Goal: Task Accomplishment & Management: Manage account settings

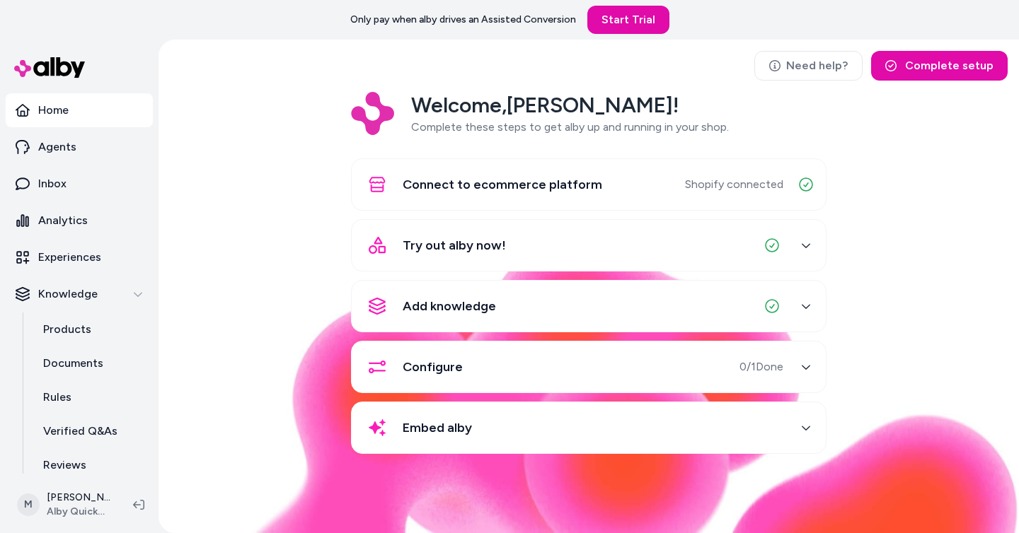
click at [289, 246] on div "Welcome, [PERSON_NAME] ! Complete these steps to get alby up and running in you…" at bounding box center [589, 283] width 838 height 382
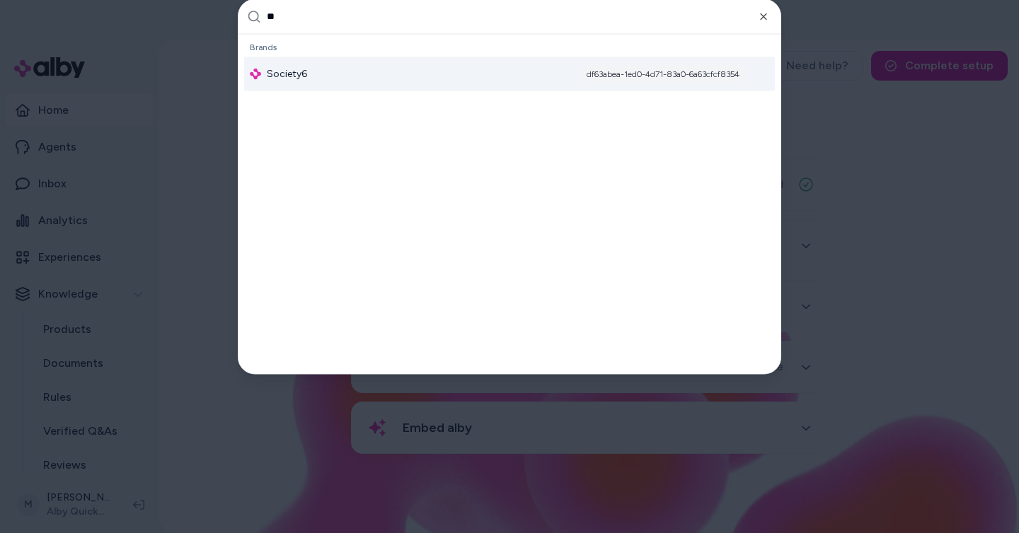
type input "*"
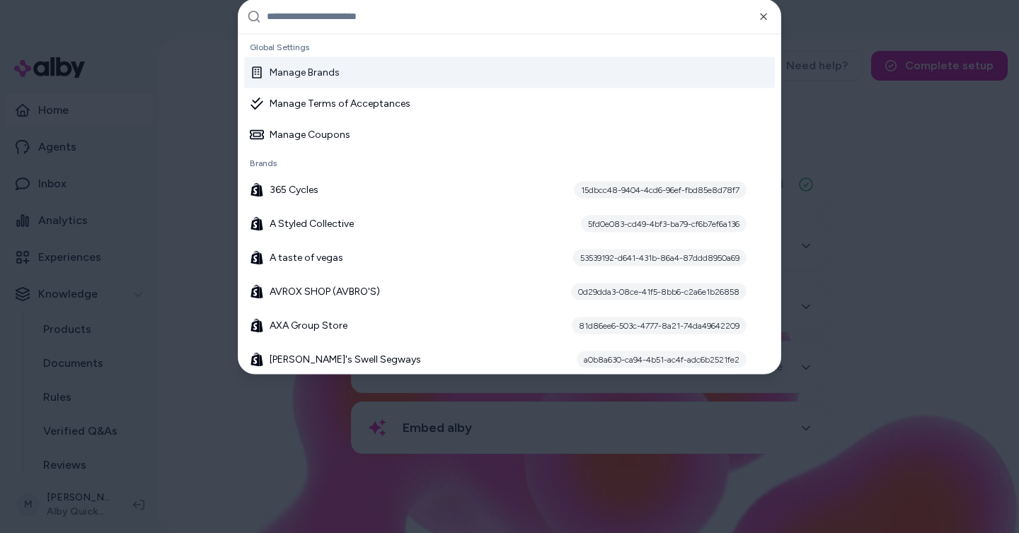
scroll to position [37, 0]
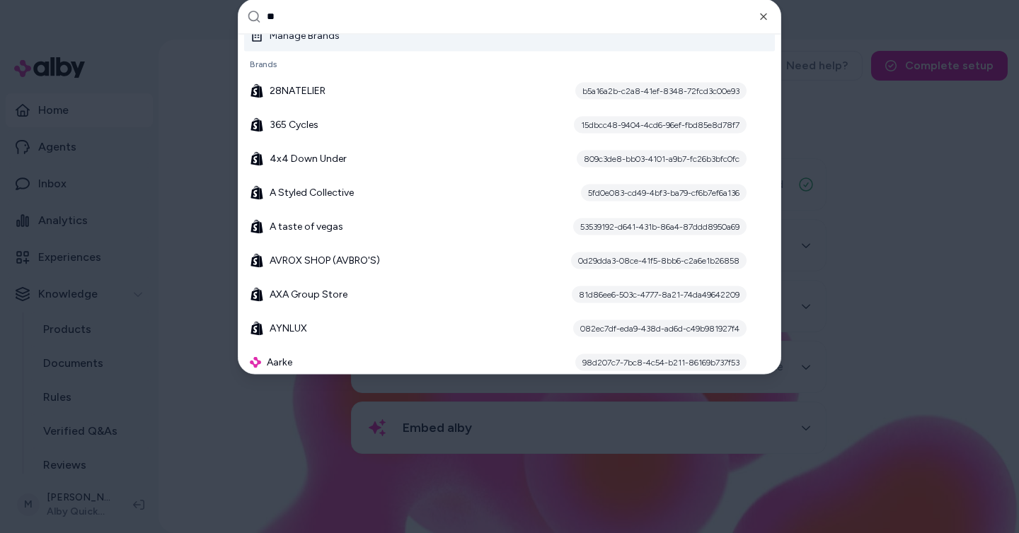
type input "***"
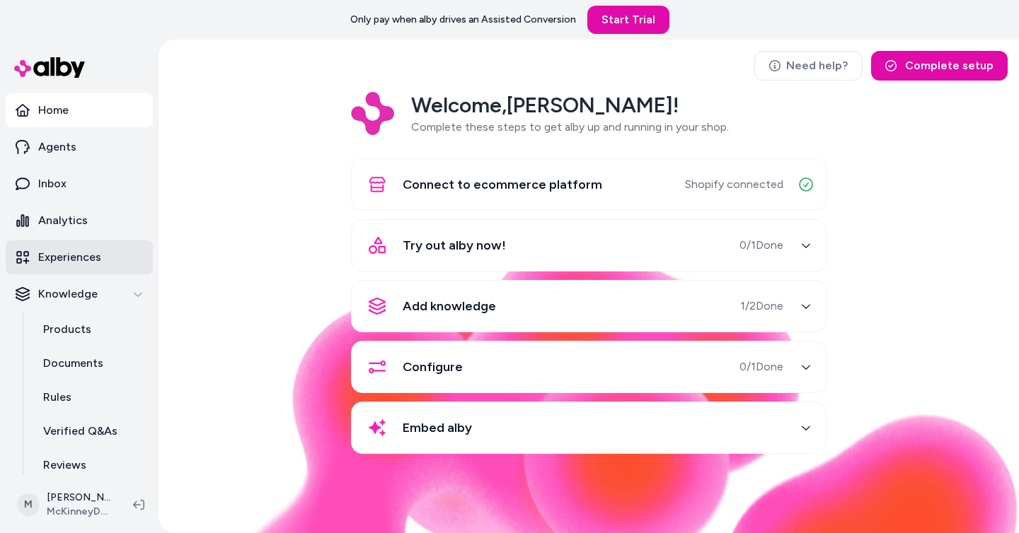
click at [81, 251] on p "Experiences" at bounding box center [69, 257] width 63 height 17
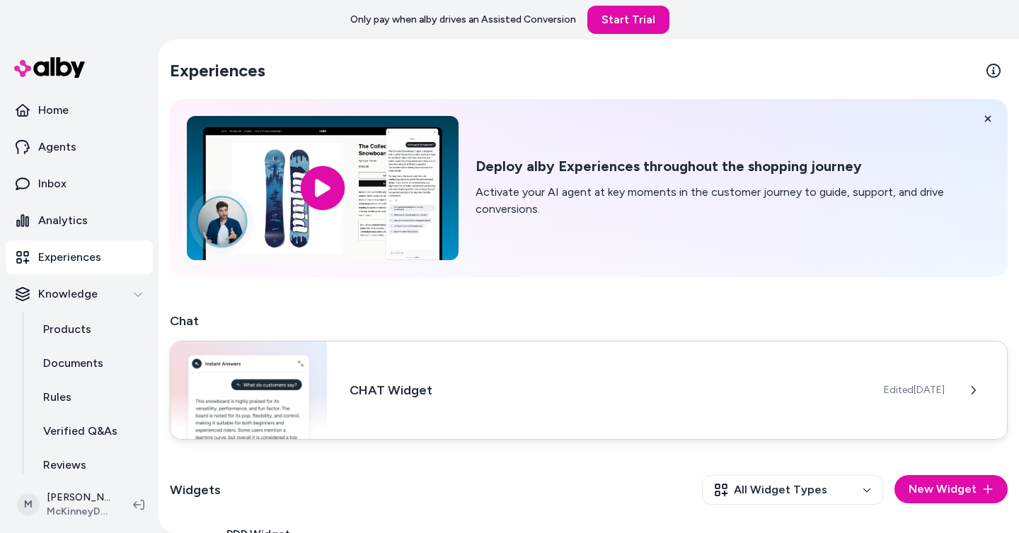
click at [877, 405] on div "CHAT Widget Edited Sep 19, 2025" at bounding box center [589, 390] width 838 height 99
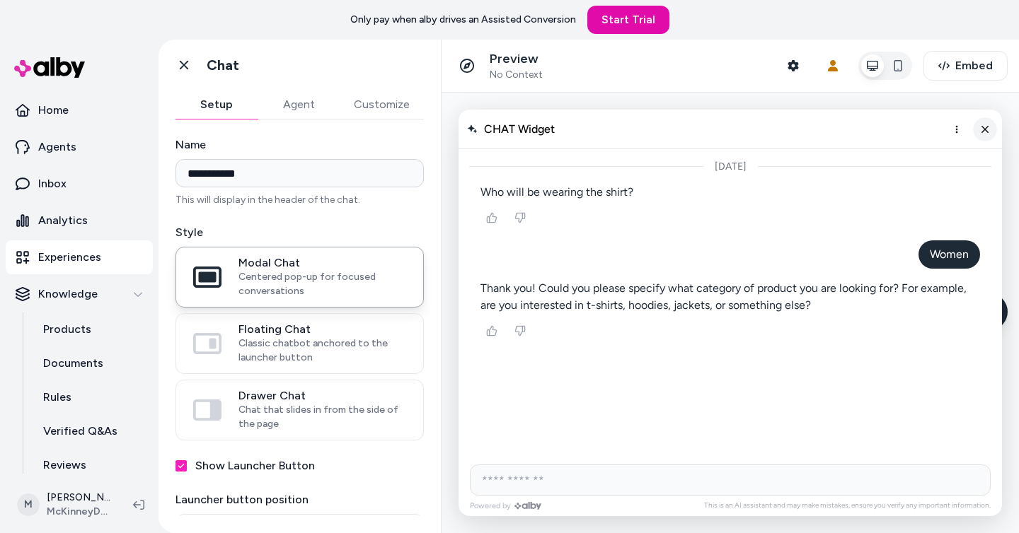
click at [984, 127] on icon "Close chat" at bounding box center [985, 129] width 12 height 12
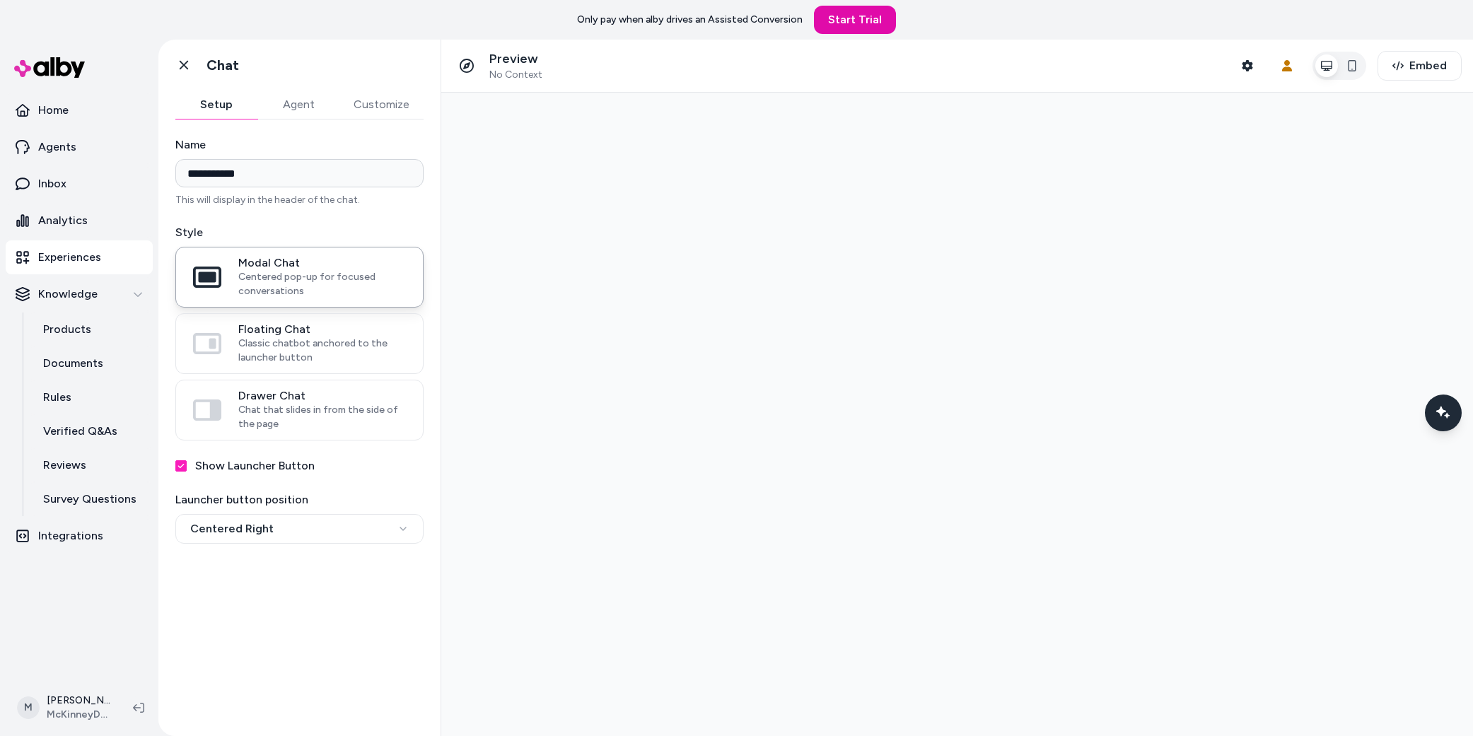
click at [366, 98] on button "Customize" at bounding box center [382, 105] width 84 height 28
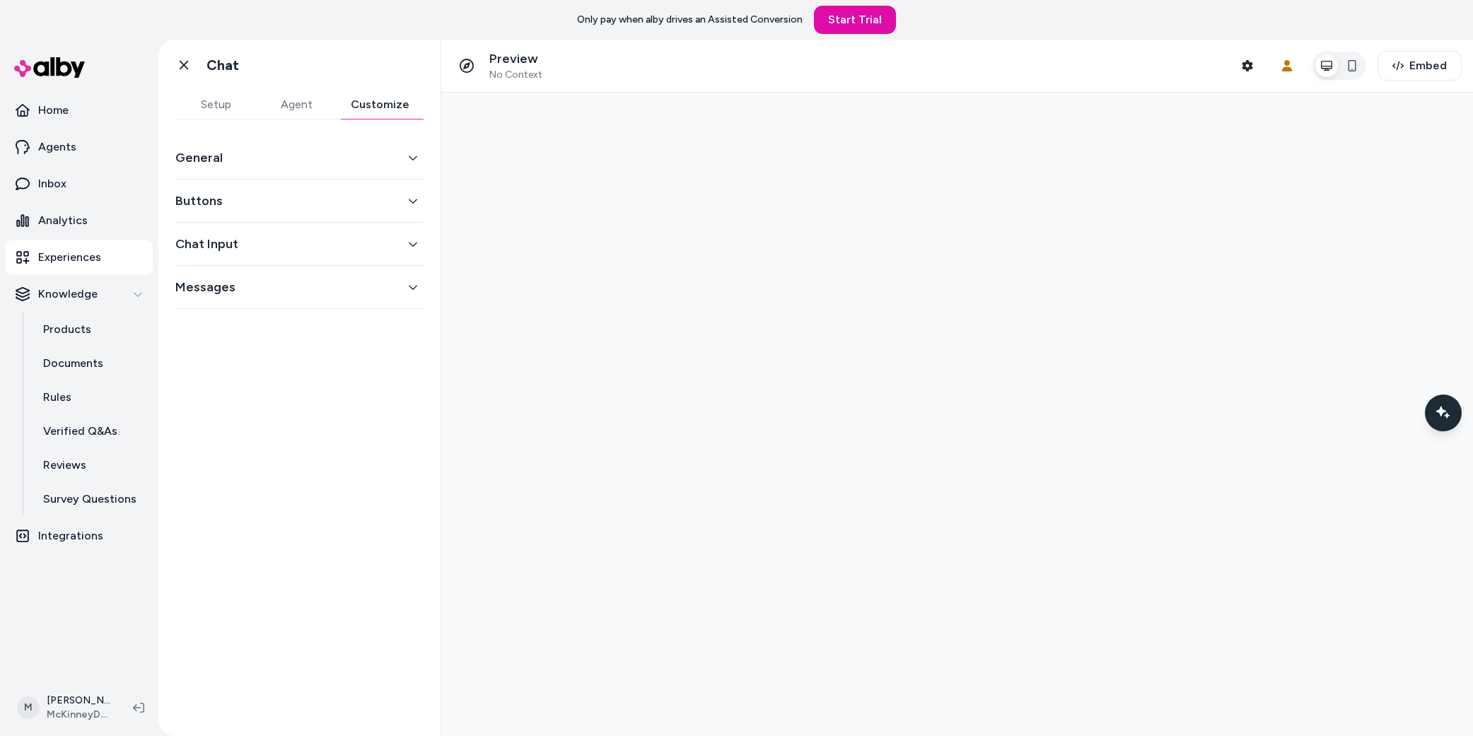
click at [307, 168] on div "General" at bounding box center [299, 158] width 248 height 43
click at [315, 159] on button "General" at bounding box center [299, 158] width 248 height 20
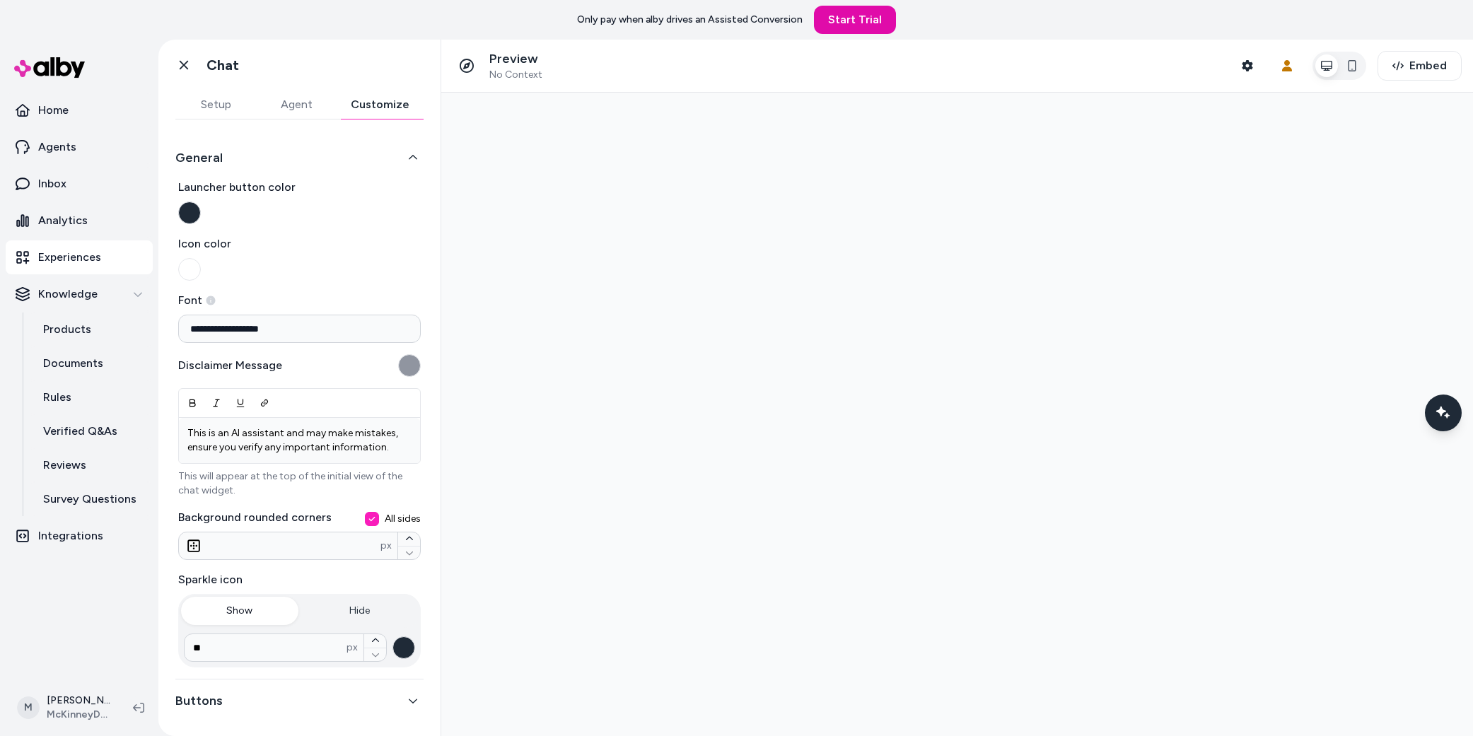
scroll to position [90, 0]
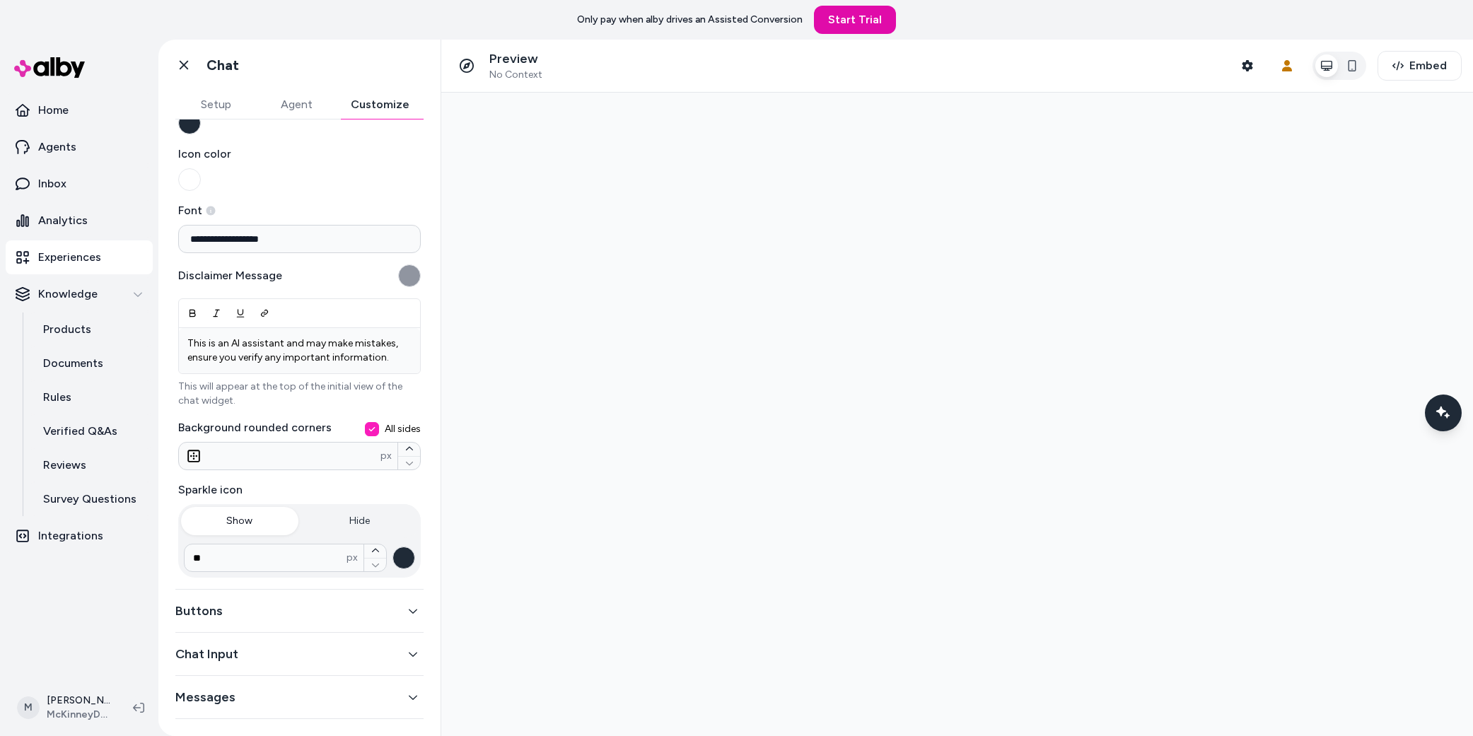
click at [241, 533] on button "Buttons" at bounding box center [299, 611] width 248 height 20
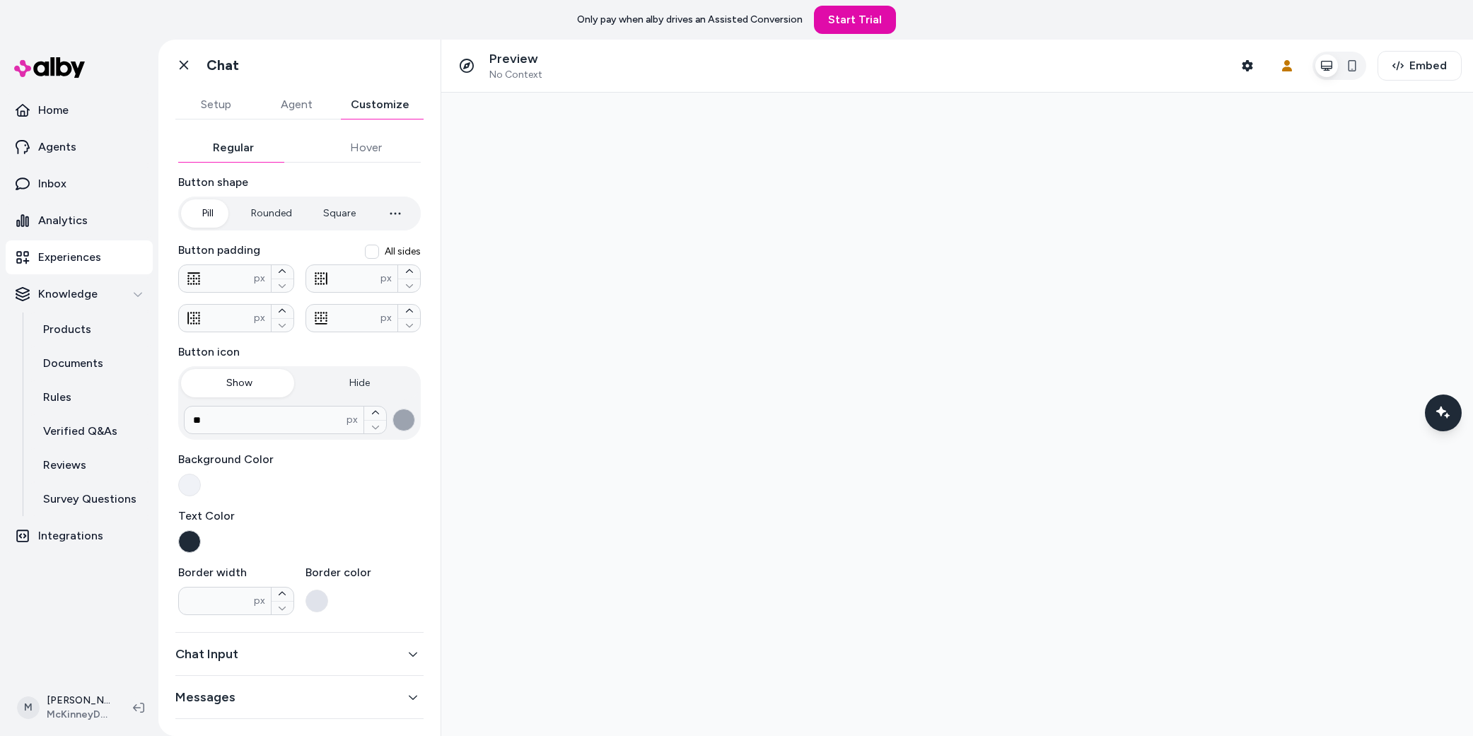
scroll to position [88, 0]
click at [323, 533] on button "Messages" at bounding box center [299, 698] width 248 height 20
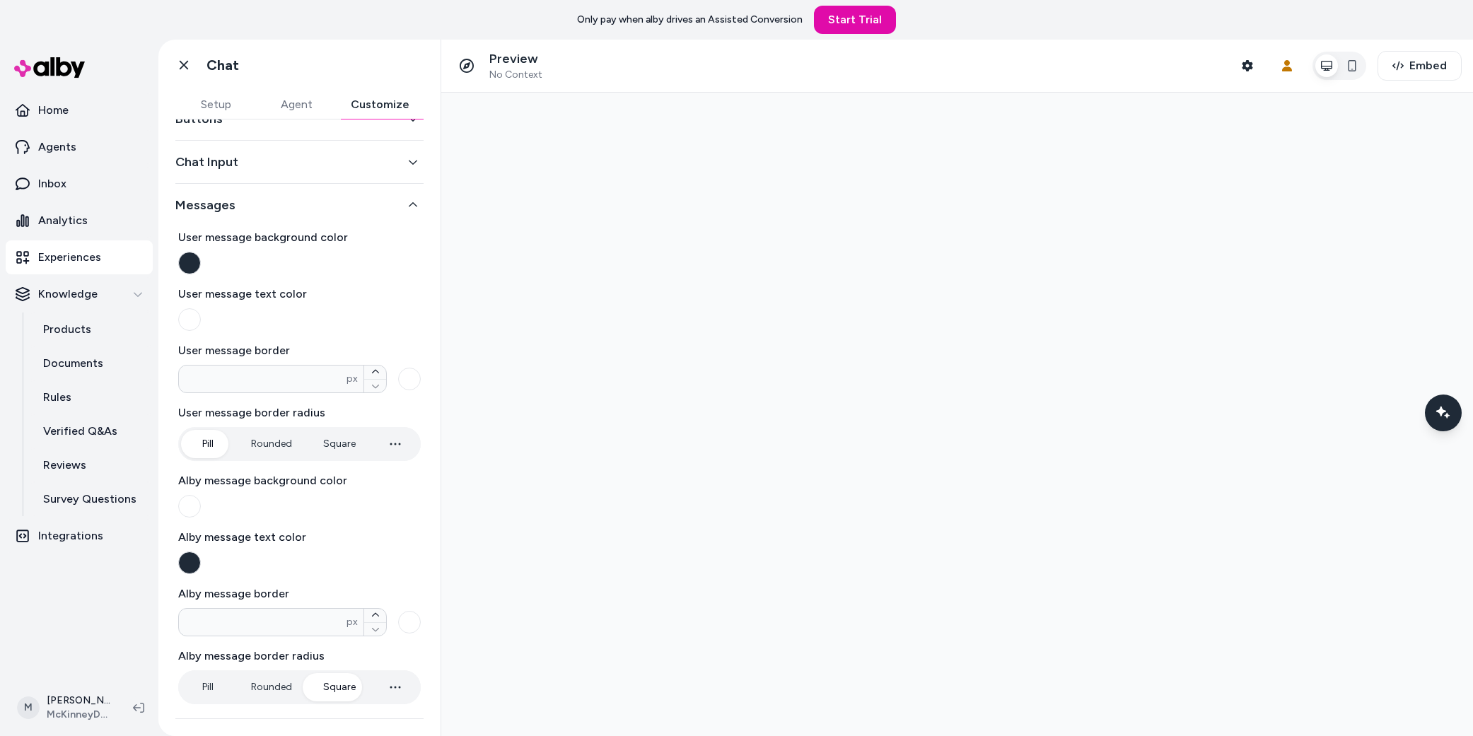
scroll to position [82, 0]
click at [290, 150] on div "Chat Input" at bounding box center [299, 162] width 248 height 43
click at [293, 159] on button "Chat Input" at bounding box center [299, 162] width 248 height 20
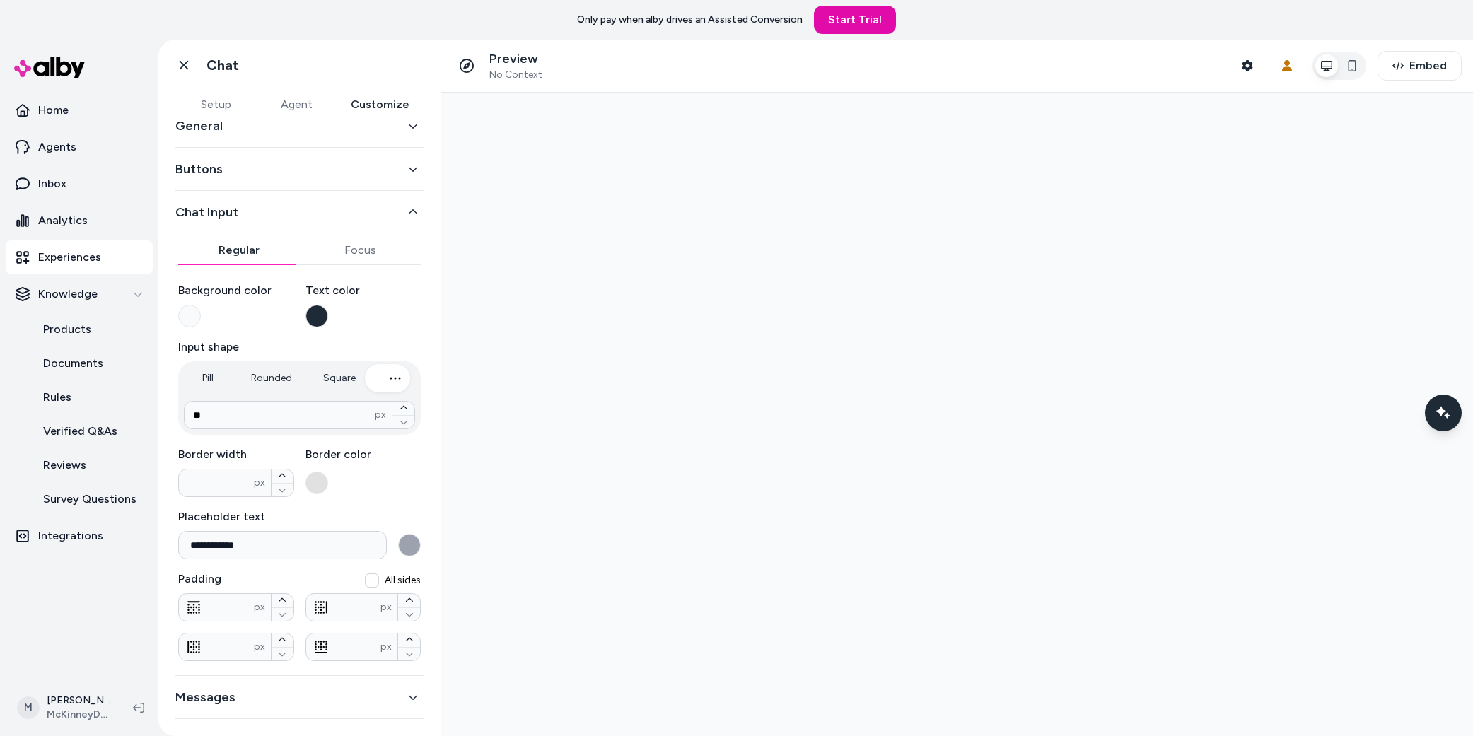
scroll to position [32, 0]
click at [1018, 411] on div at bounding box center [957, 415] width 1032 height 644
click at [1018, 407] on div "Chat with our AI assistant" at bounding box center [1444, 413] width 39 height 39
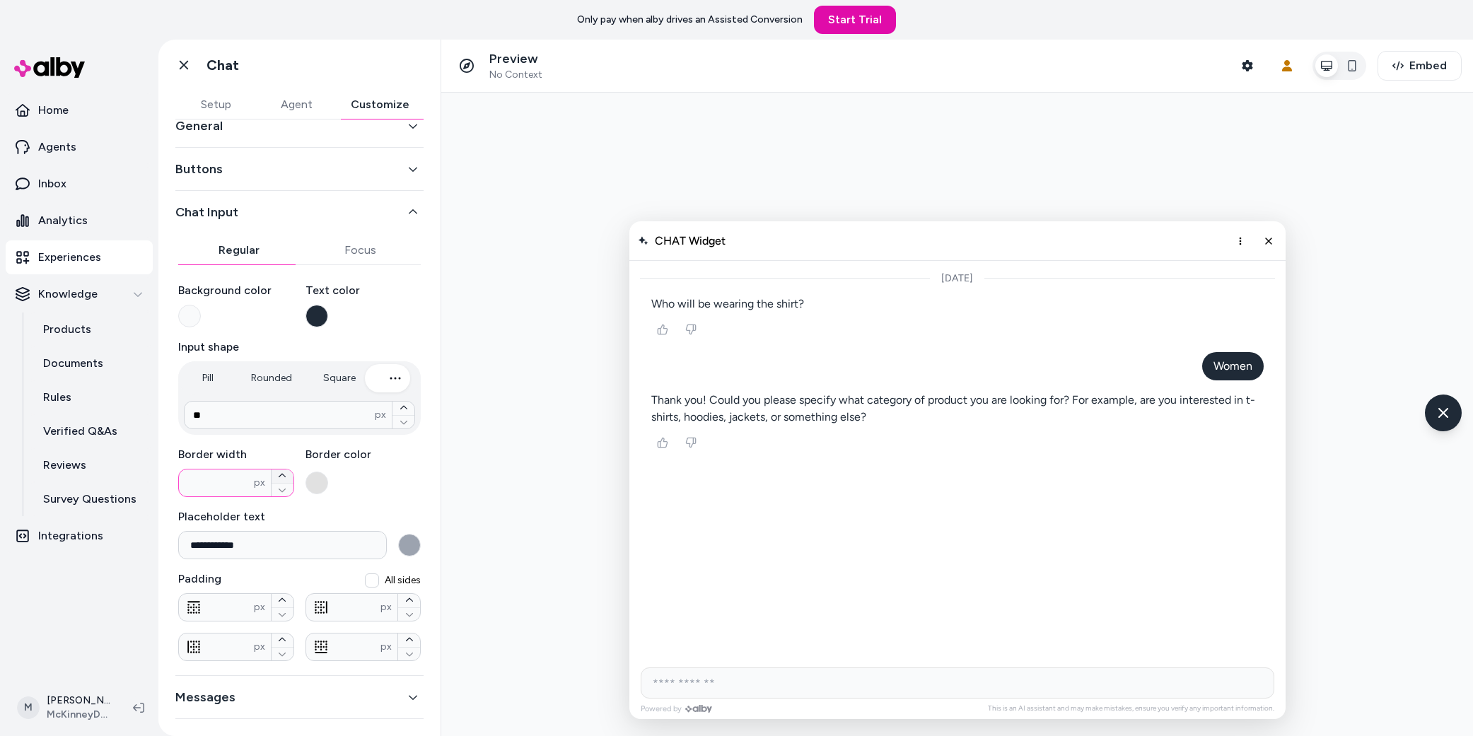
click at [279, 477] on icon "button" at bounding box center [282, 476] width 8 height 8
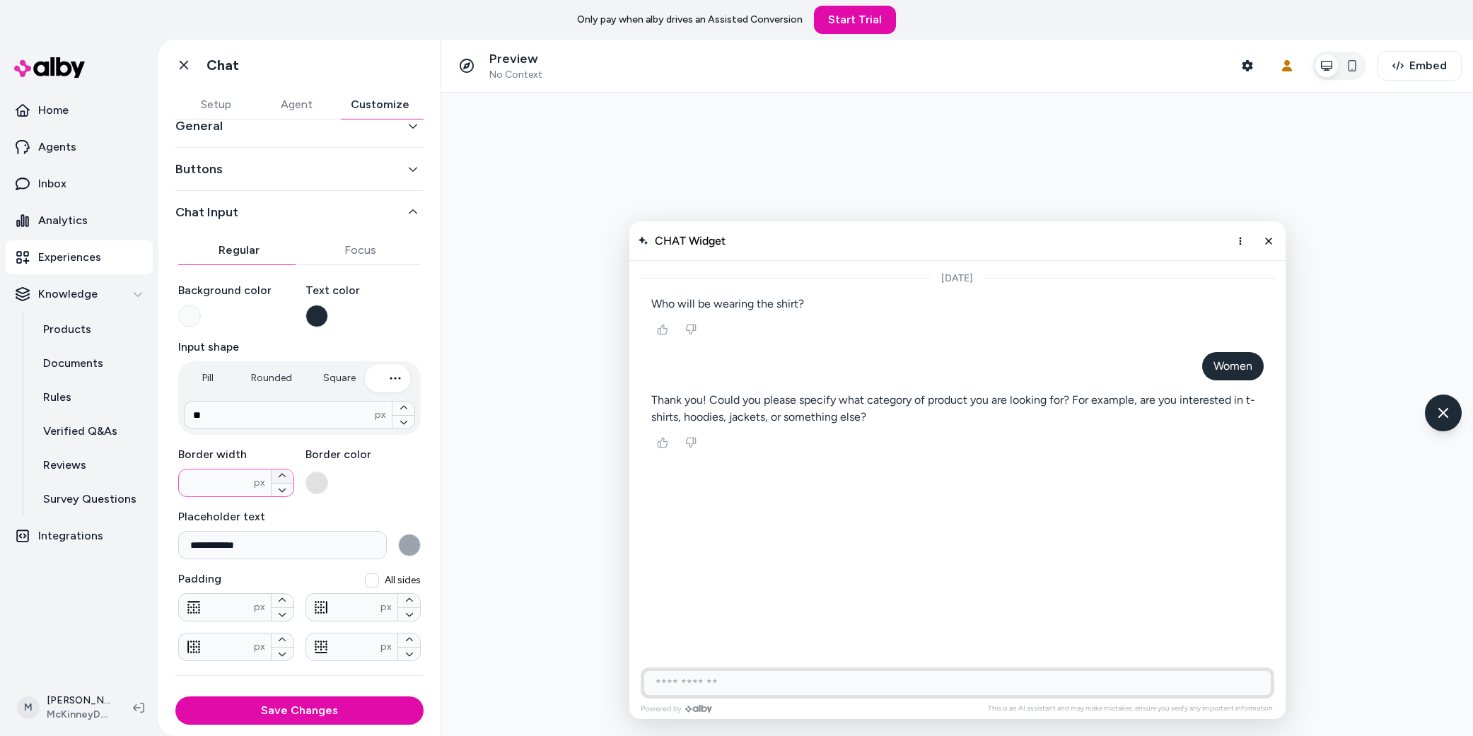
click at [279, 477] on icon "button" at bounding box center [282, 476] width 8 height 8
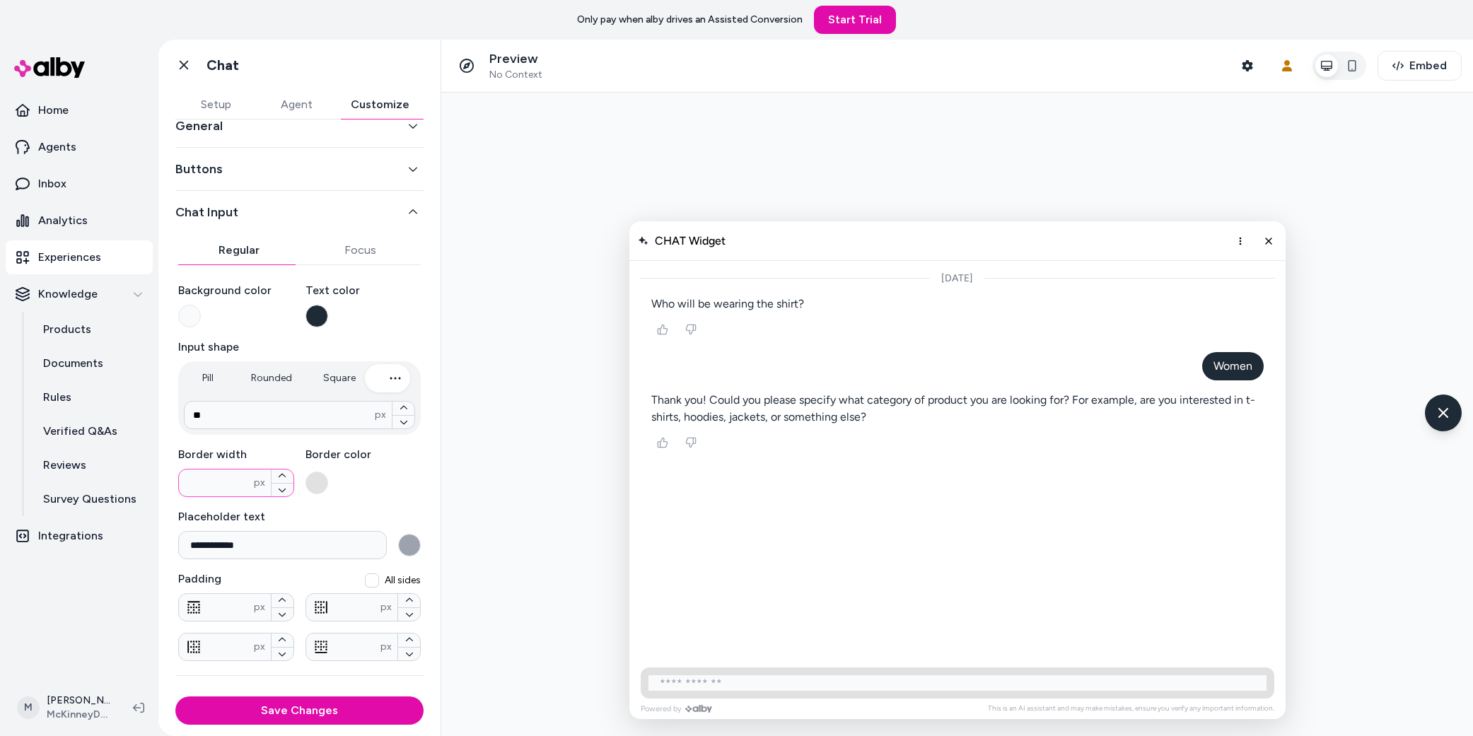
drag, startPoint x: 240, startPoint y: 485, endPoint x: 180, endPoint y: 482, distance: 59.5
click at [173, 482] on div "**********" at bounding box center [299, 374] width 282 height 572
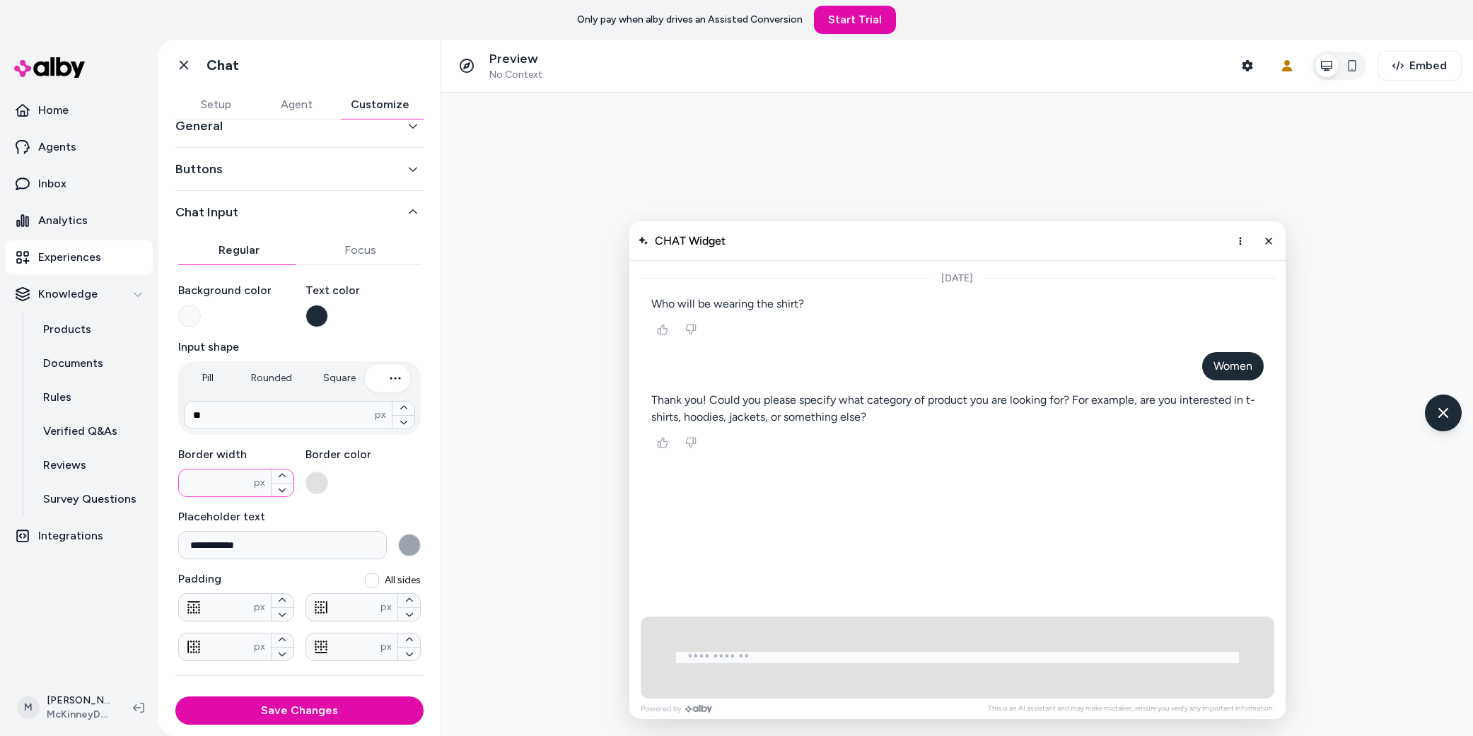
drag, startPoint x: 219, startPoint y: 487, endPoint x: 175, endPoint y: 488, distance: 43.9
click at [175, 488] on div "**********" at bounding box center [299, 443] width 248 height 442
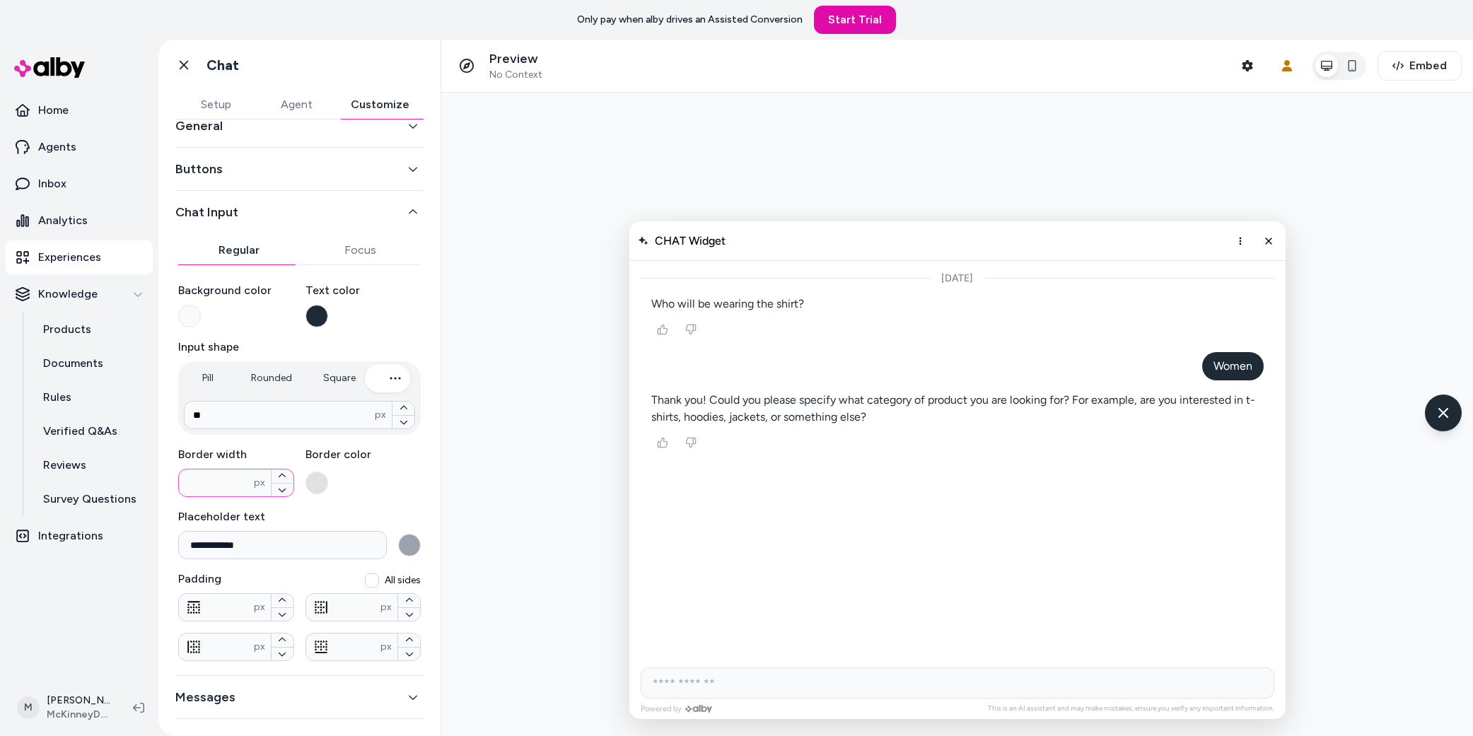
type input "*"
click at [357, 506] on div "**********" at bounding box center [299, 466] width 243 height 390
click at [359, 533] on div "Messages" at bounding box center [299, 697] width 248 height 43
click at [359, 533] on button "Messages" at bounding box center [299, 698] width 248 height 20
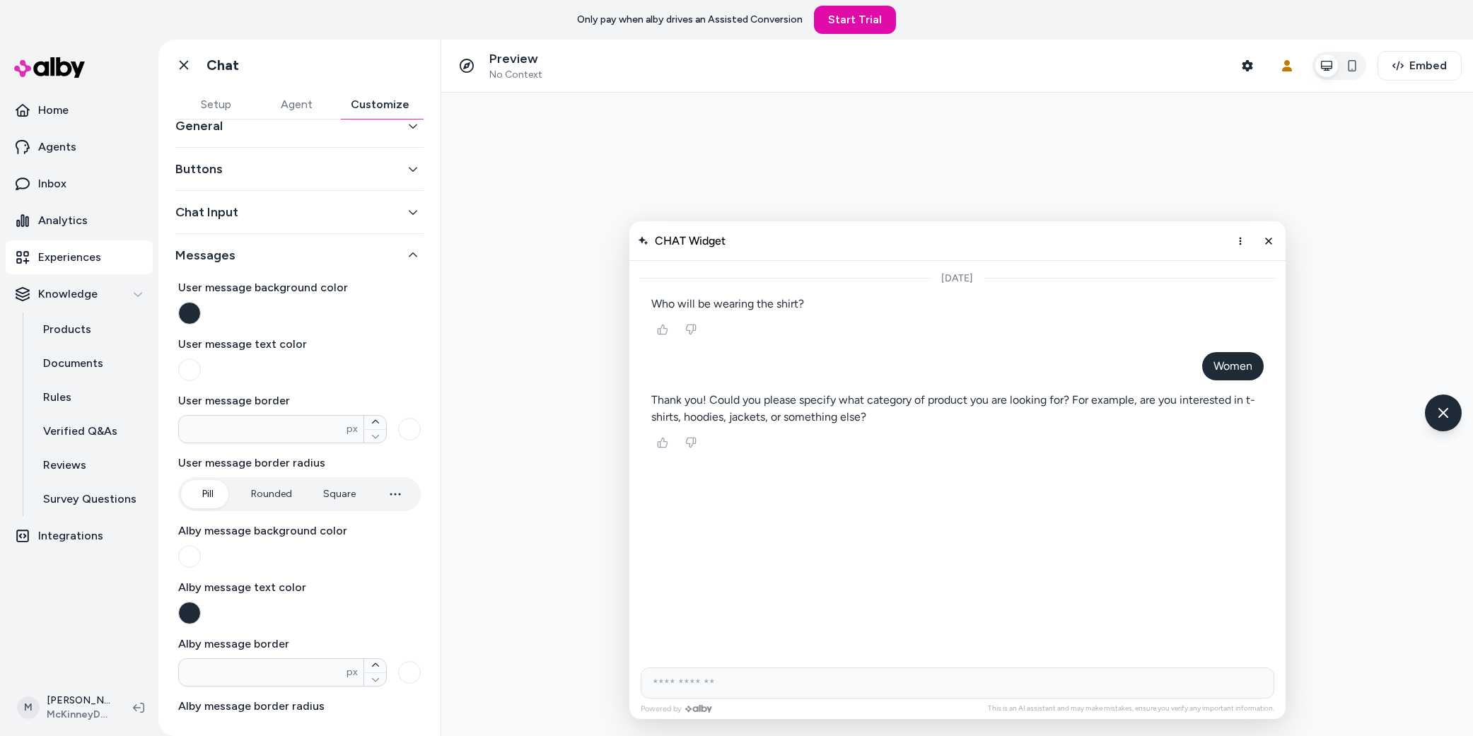
click at [296, 145] on div "General" at bounding box center [299, 126] width 248 height 43
click at [299, 136] on div "General" at bounding box center [299, 126] width 248 height 43
click at [300, 132] on button "General" at bounding box center [299, 126] width 248 height 20
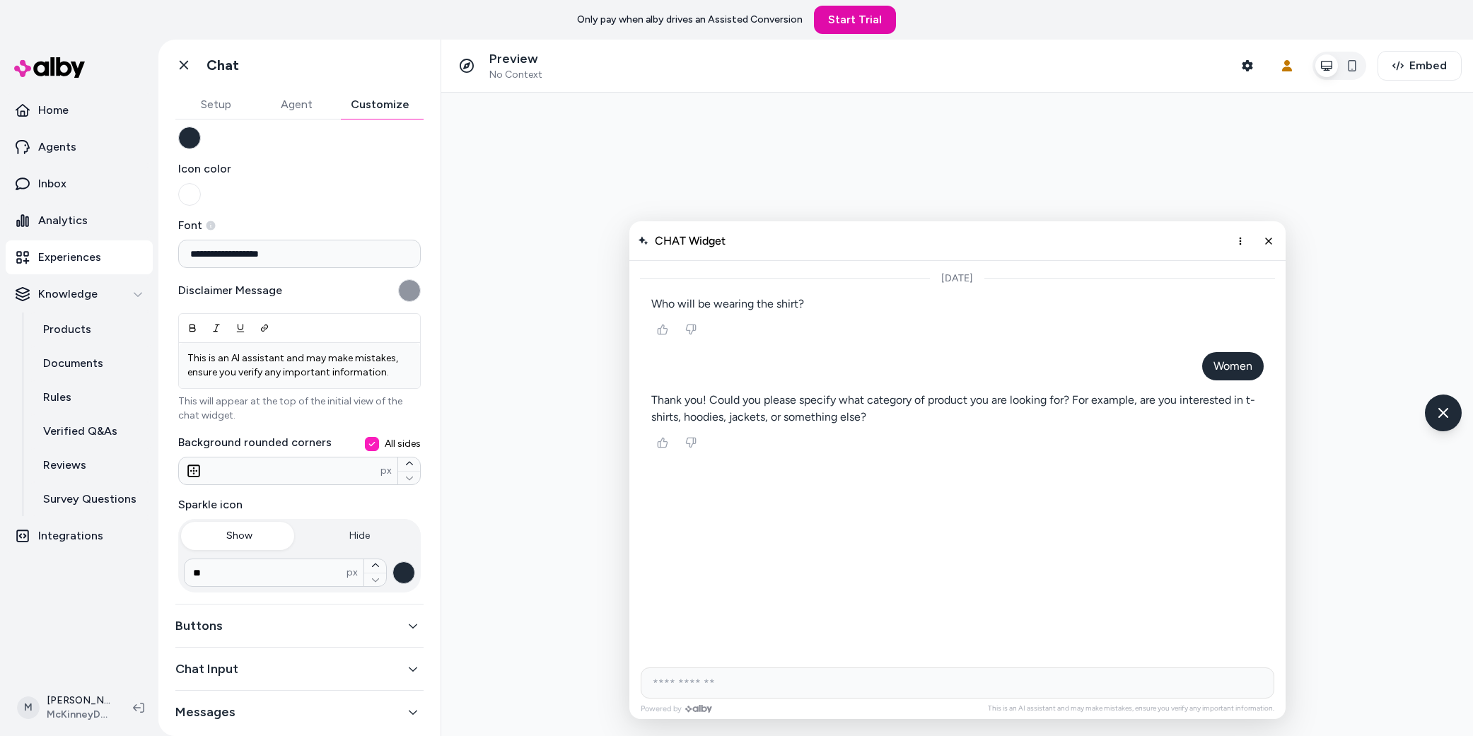
scroll to position [90, 0]
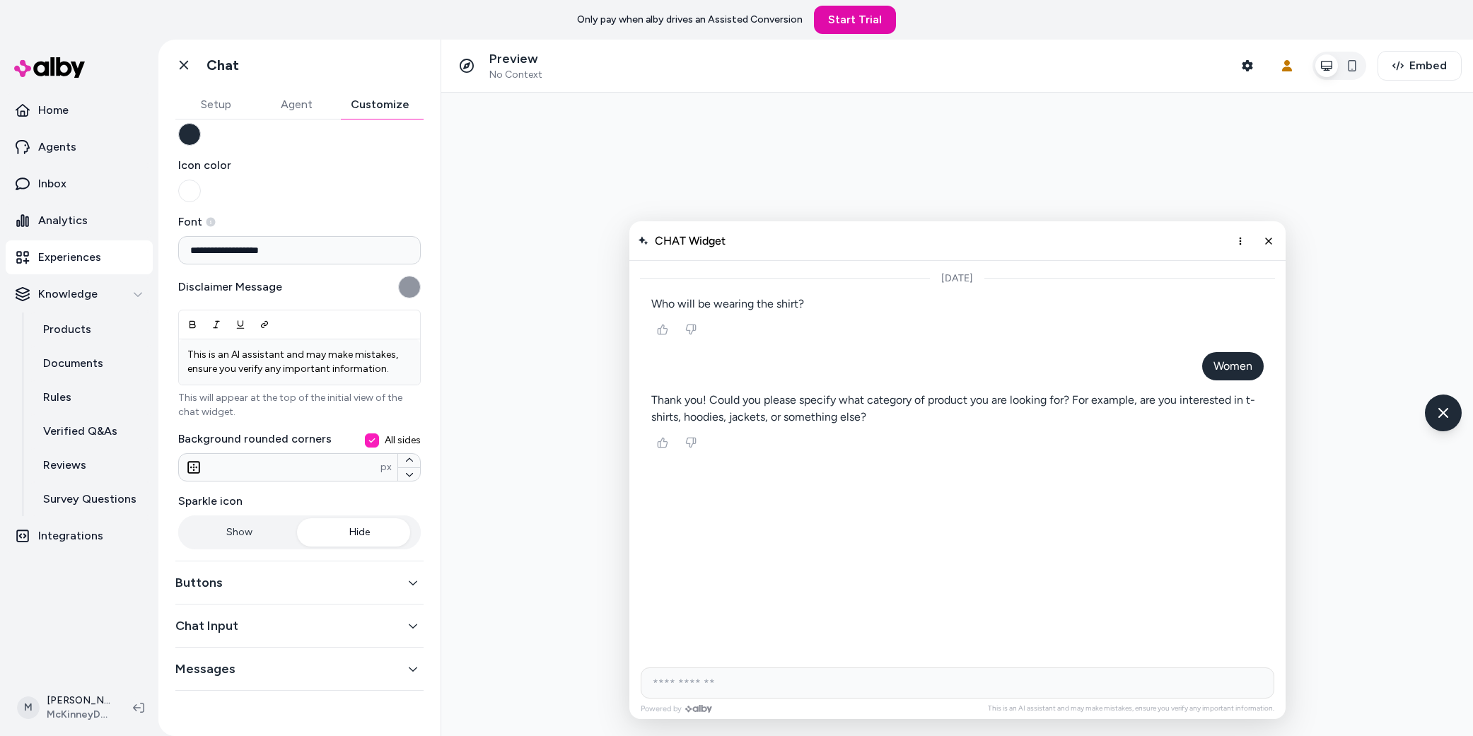
click at [304, 518] on button "Hide" at bounding box center [359, 532] width 117 height 28
click at [245, 519] on button "Show" at bounding box center [239, 532] width 117 height 28
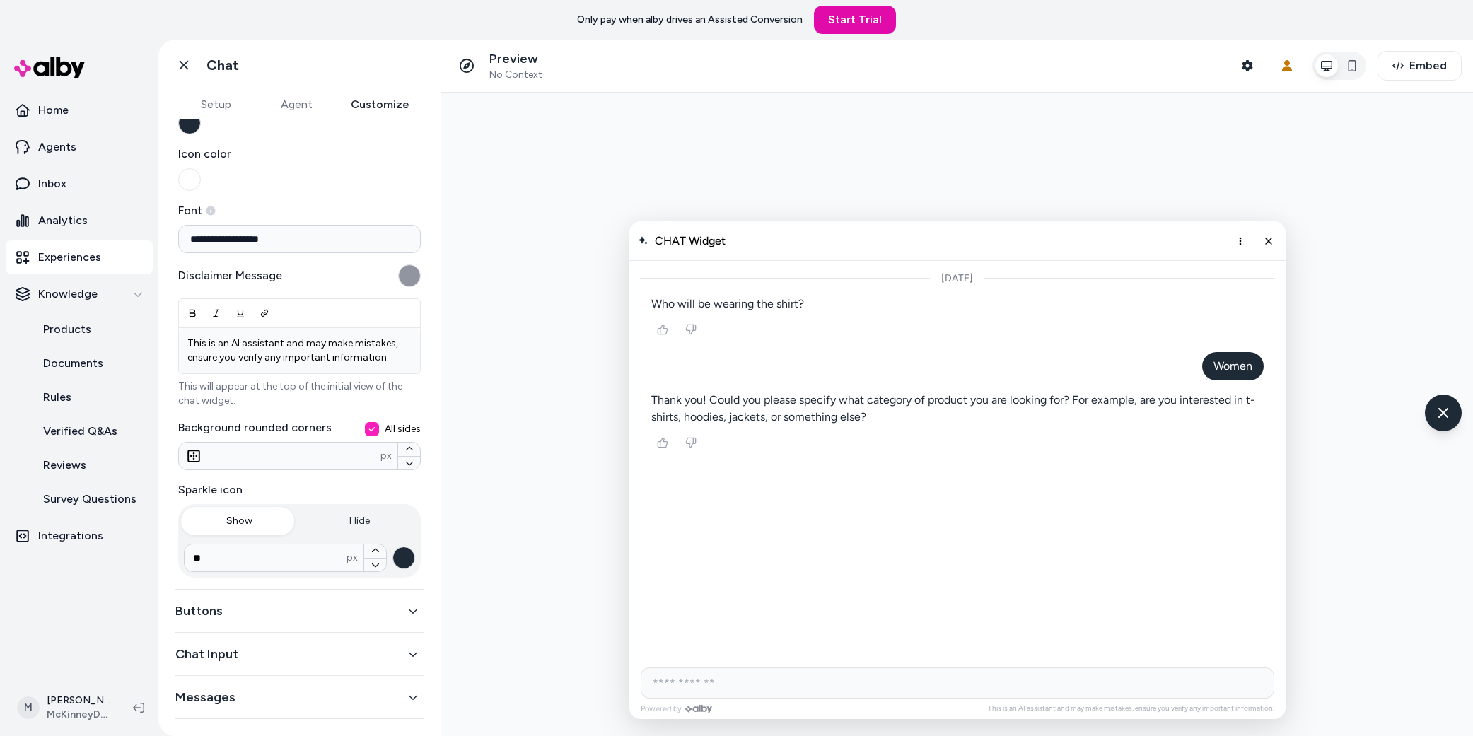
click at [323, 533] on button "Messages" at bounding box center [299, 698] width 248 height 20
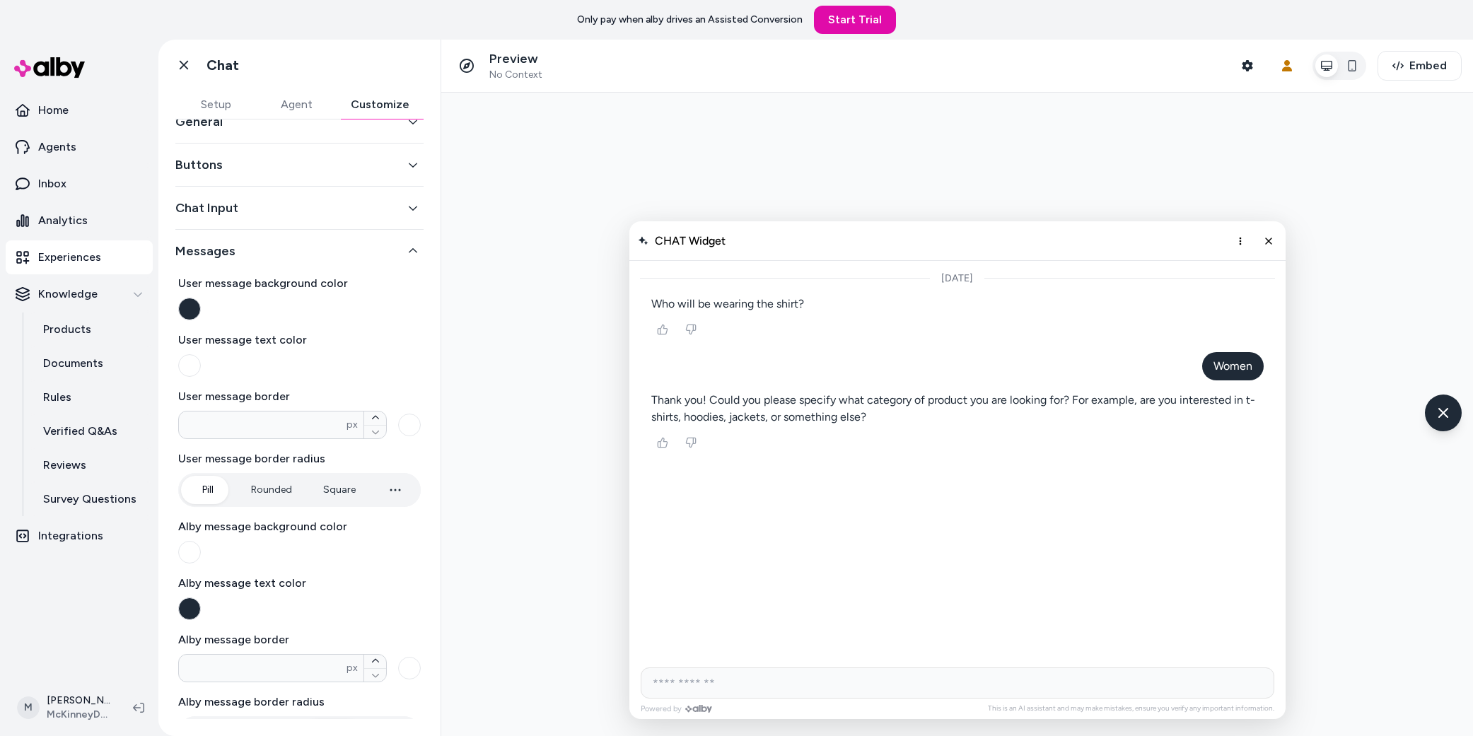
scroll to position [0, 0]
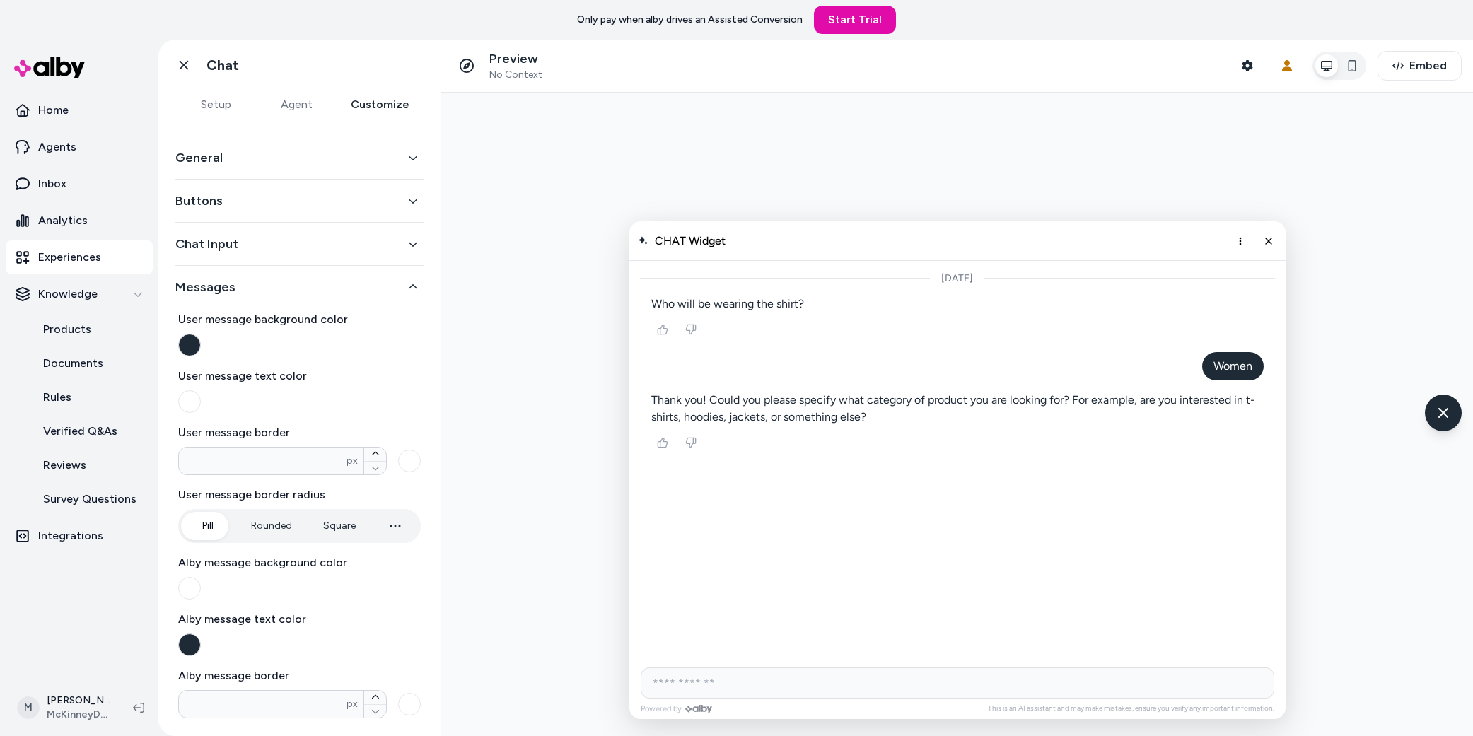
drag, startPoint x: 285, startPoint y: 220, endPoint x: 282, endPoint y: 204, distance: 16.6
click at [285, 219] on div "Buttons" at bounding box center [299, 201] width 248 height 43
click at [280, 201] on button "Buttons" at bounding box center [299, 201] width 248 height 20
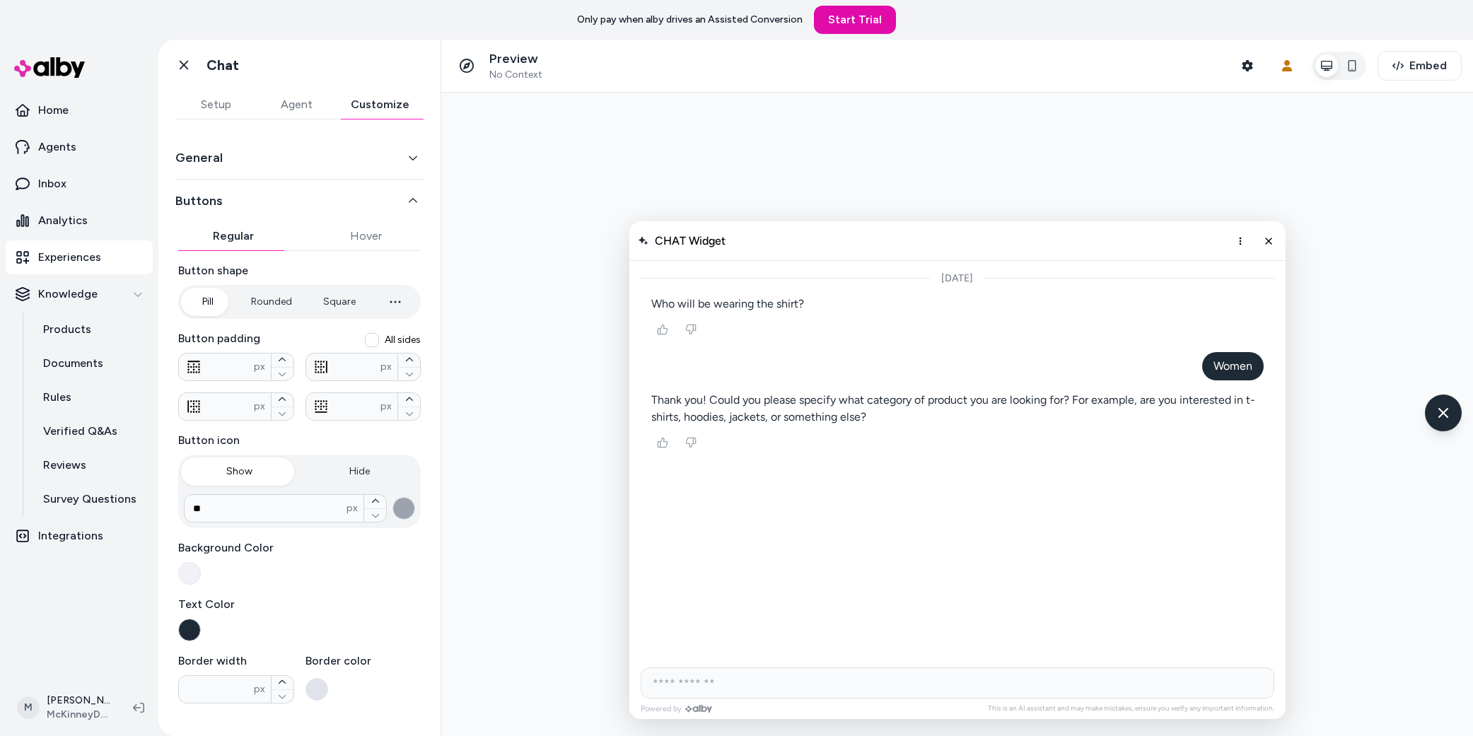
click at [264, 202] on button "Buttons" at bounding box center [299, 201] width 248 height 20
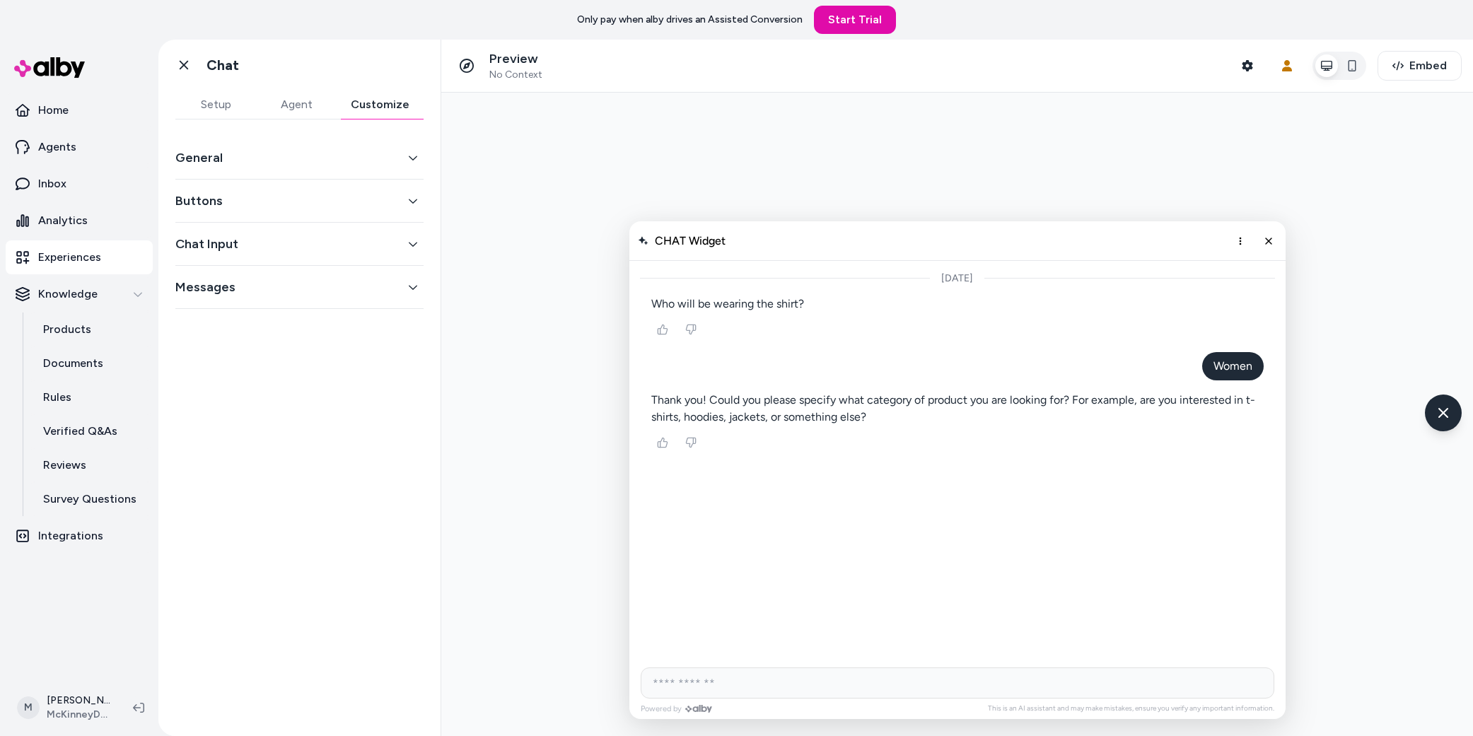
click at [257, 248] on button "Chat Input" at bounding box center [299, 244] width 248 height 20
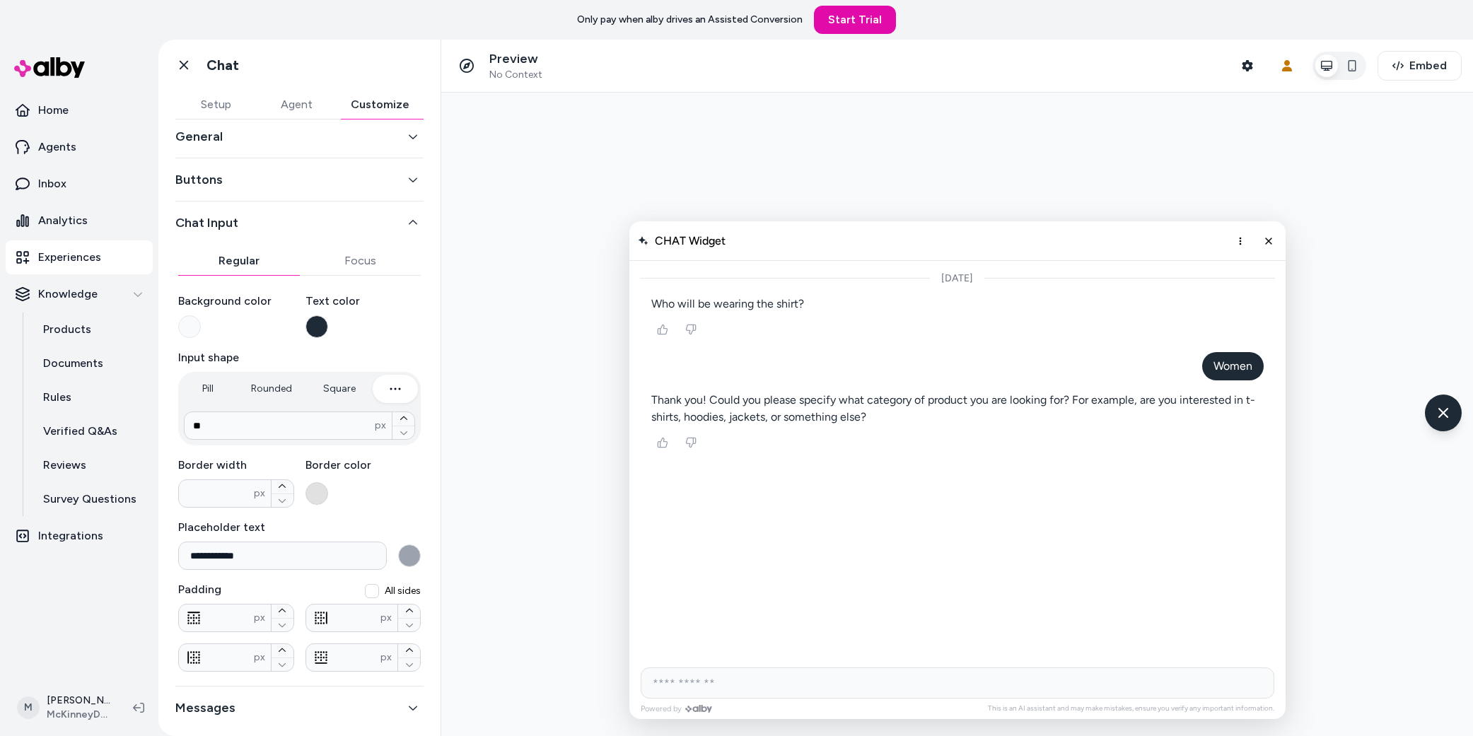
scroll to position [32, 0]
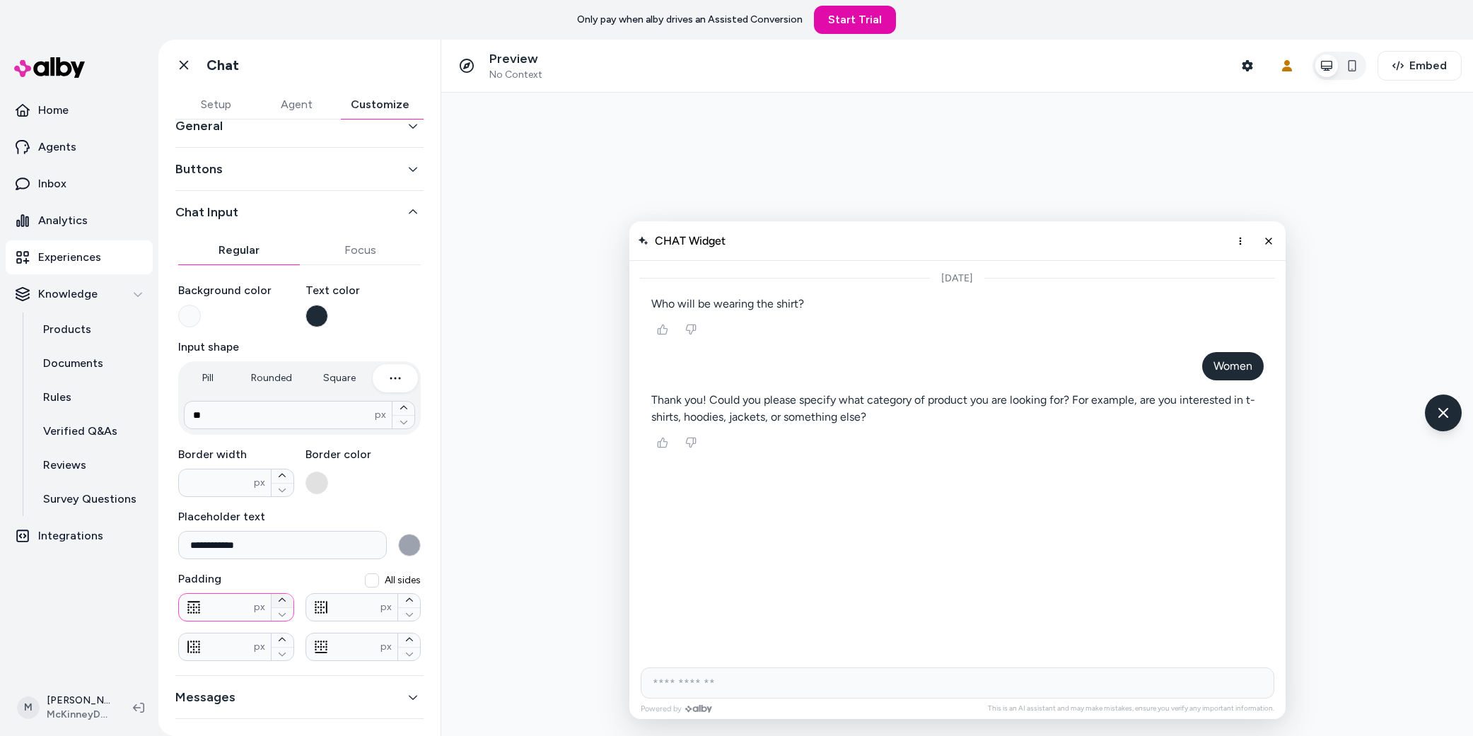
click at [279, 533] on icon "button" at bounding box center [282, 600] width 8 height 8
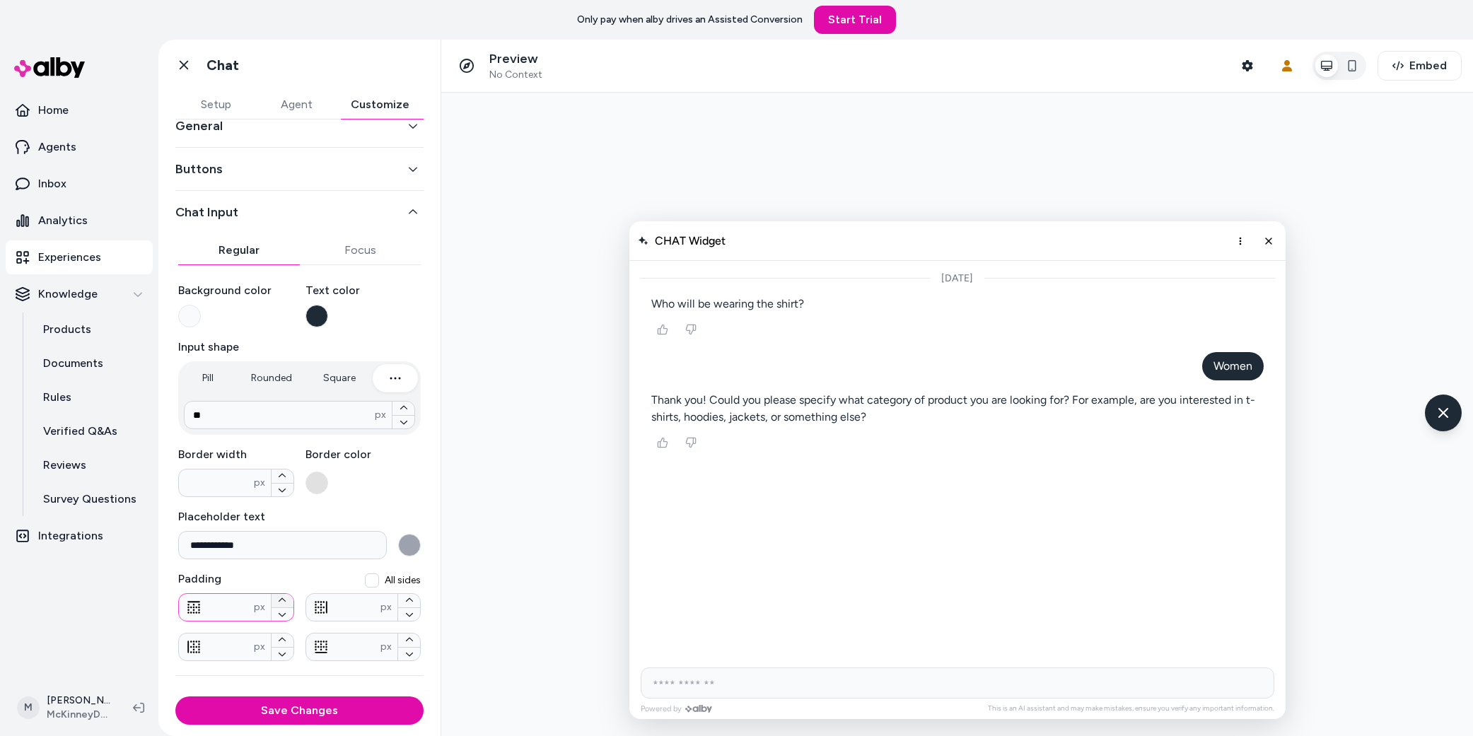
click at [279, 533] on icon "button" at bounding box center [282, 600] width 8 height 8
drag, startPoint x: 279, startPoint y: 600, endPoint x: 280, endPoint y: 625, distance: 24.8
click at [279, 533] on icon "button" at bounding box center [282, 600] width 8 height 8
click at [293, 533] on button "Save Changes" at bounding box center [299, 711] width 248 height 28
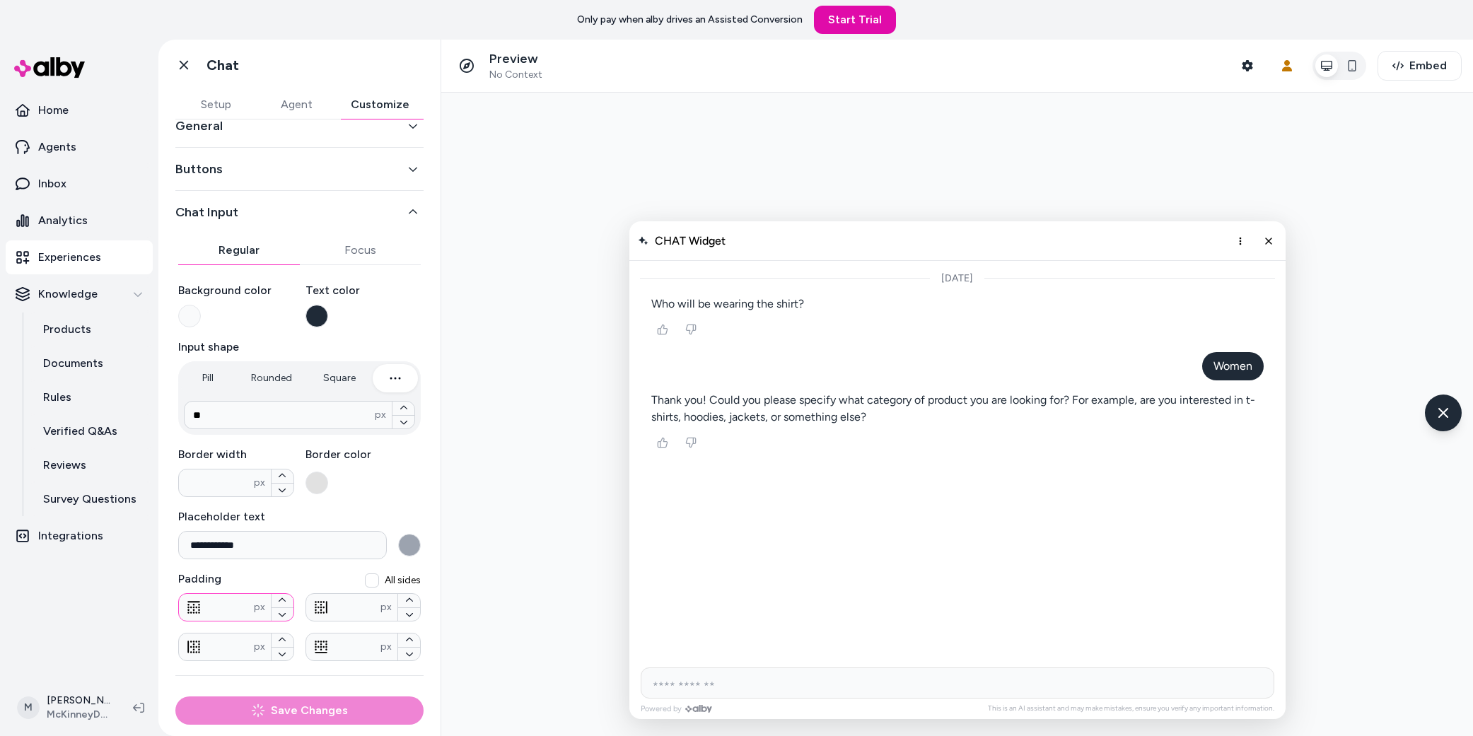
drag, startPoint x: 225, startPoint y: 608, endPoint x: 188, endPoint y: 606, distance: 36.8
click at [188, 533] on div "** px" at bounding box center [236, 607] width 116 height 28
click at [308, 533] on label "Padding" at bounding box center [299, 579] width 243 height 17
type input "**"
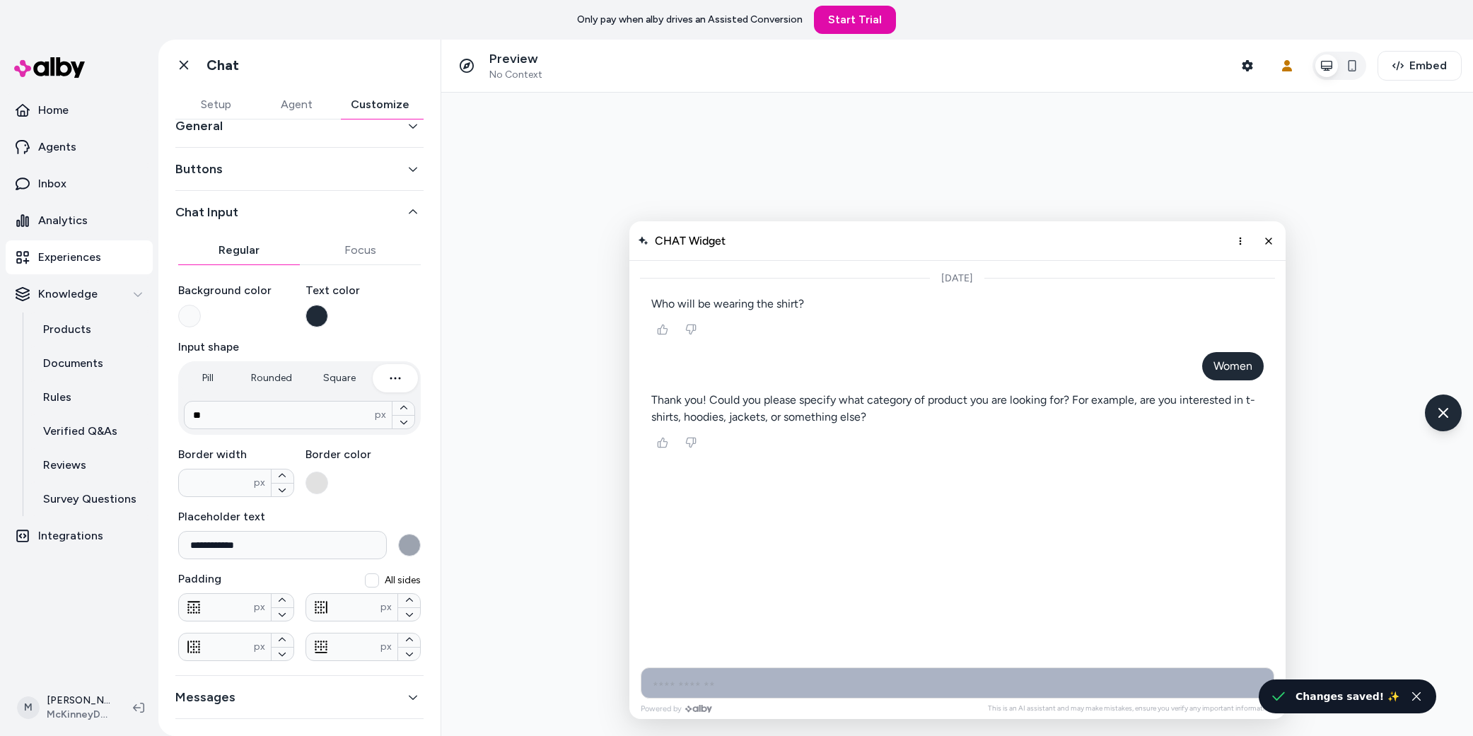
click at [777, 533] on input "AI Shopping Assistant" at bounding box center [958, 683] width 634 height 31
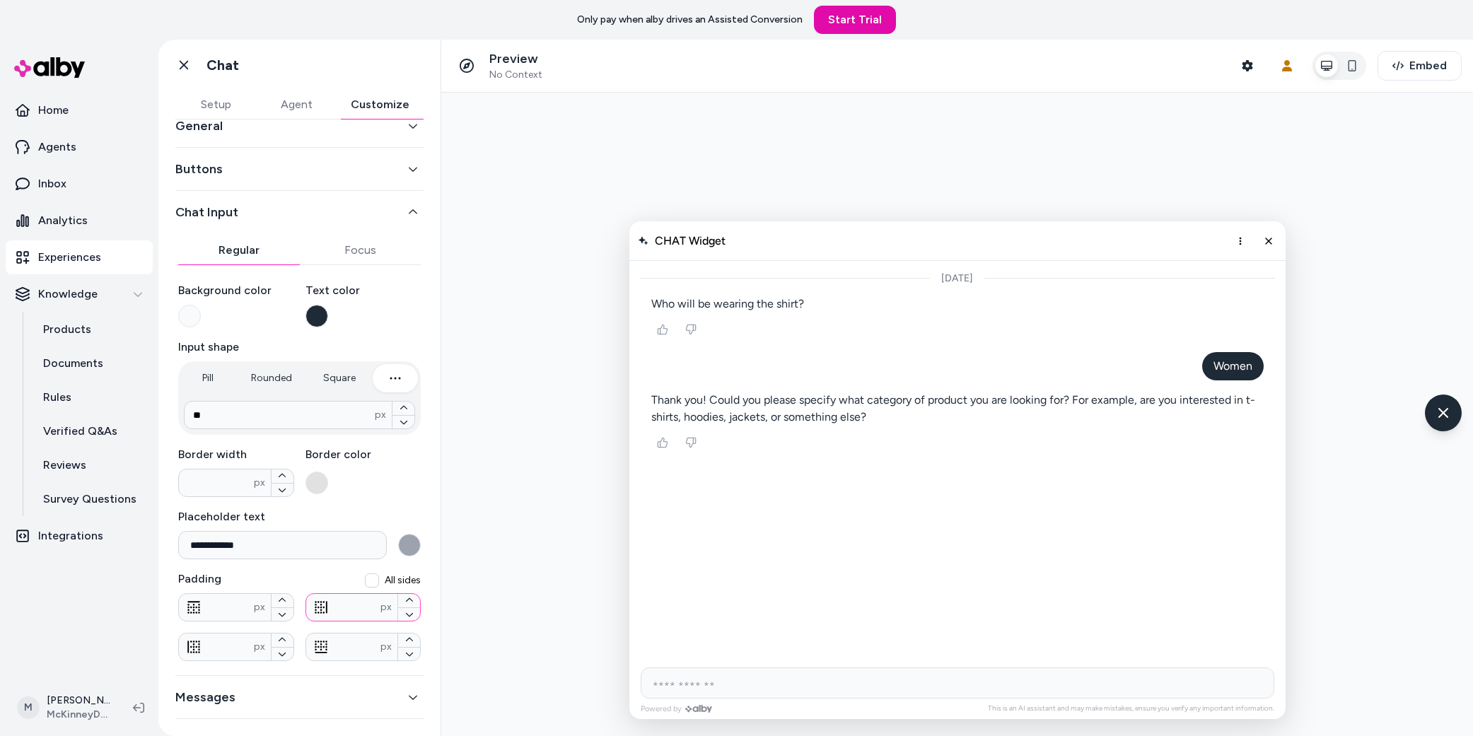
drag, startPoint x: 340, startPoint y: 606, endPoint x: 320, endPoint y: 608, distance: 19.2
click at [320, 533] on div "* px" at bounding box center [364, 607] width 116 height 28
type input "**"
click at [322, 533] on button "Save Changes" at bounding box center [299, 711] width 248 height 28
drag, startPoint x: 347, startPoint y: 645, endPoint x: 325, endPoint y: 645, distance: 21.9
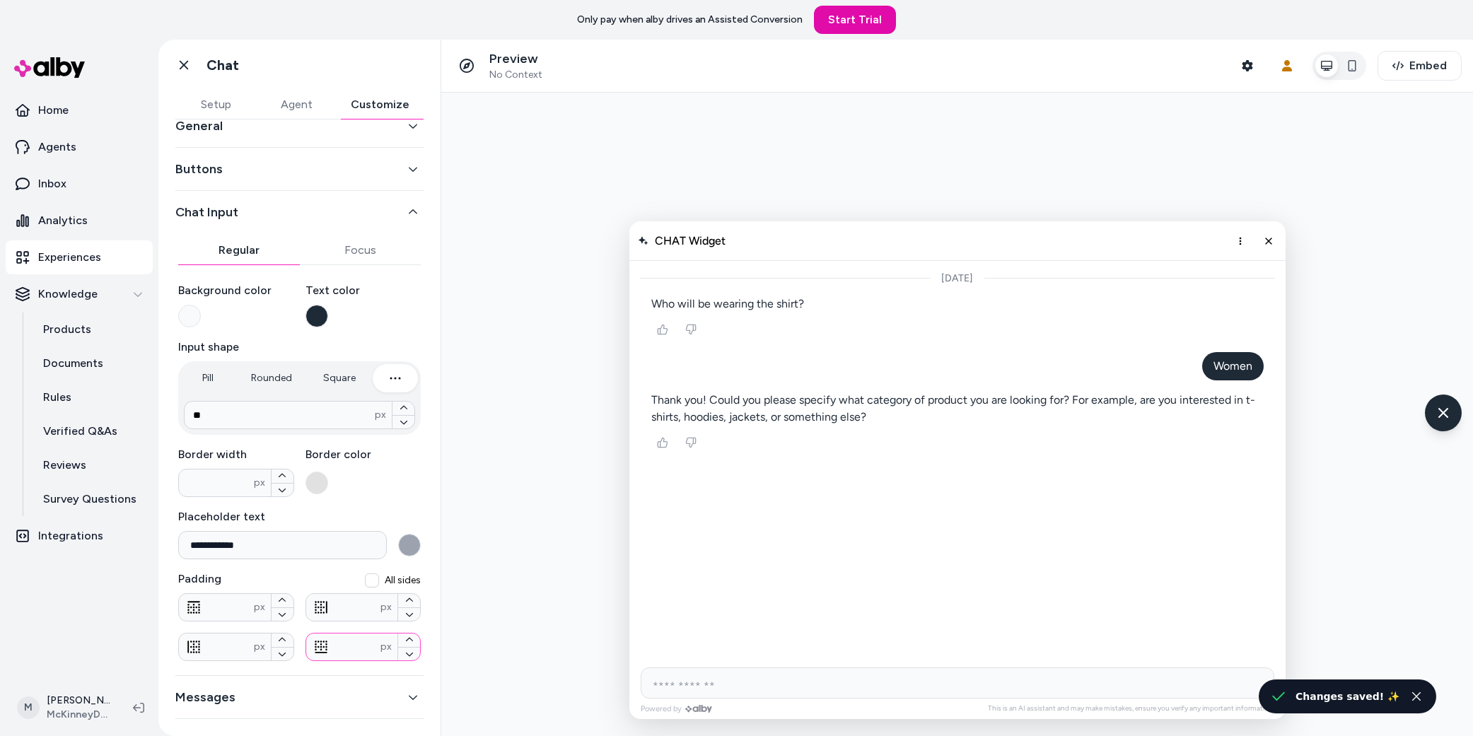
click at [325, 533] on input "*" at bounding box center [343, 647] width 75 height 14
type input "**"
click at [330, 533] on button "Save Changes" at bounding box center [299, 711] width 248 height 28
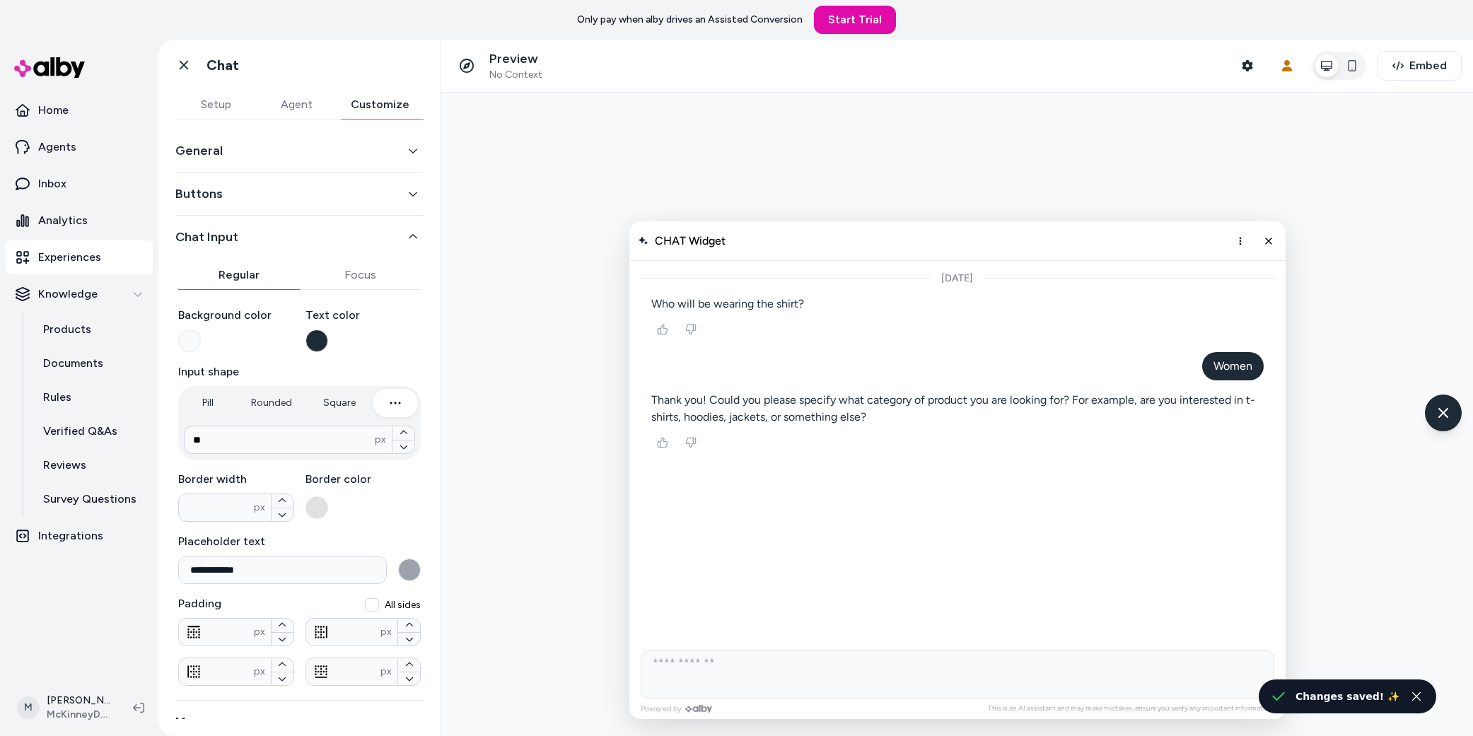
scroll to position [0, 0]
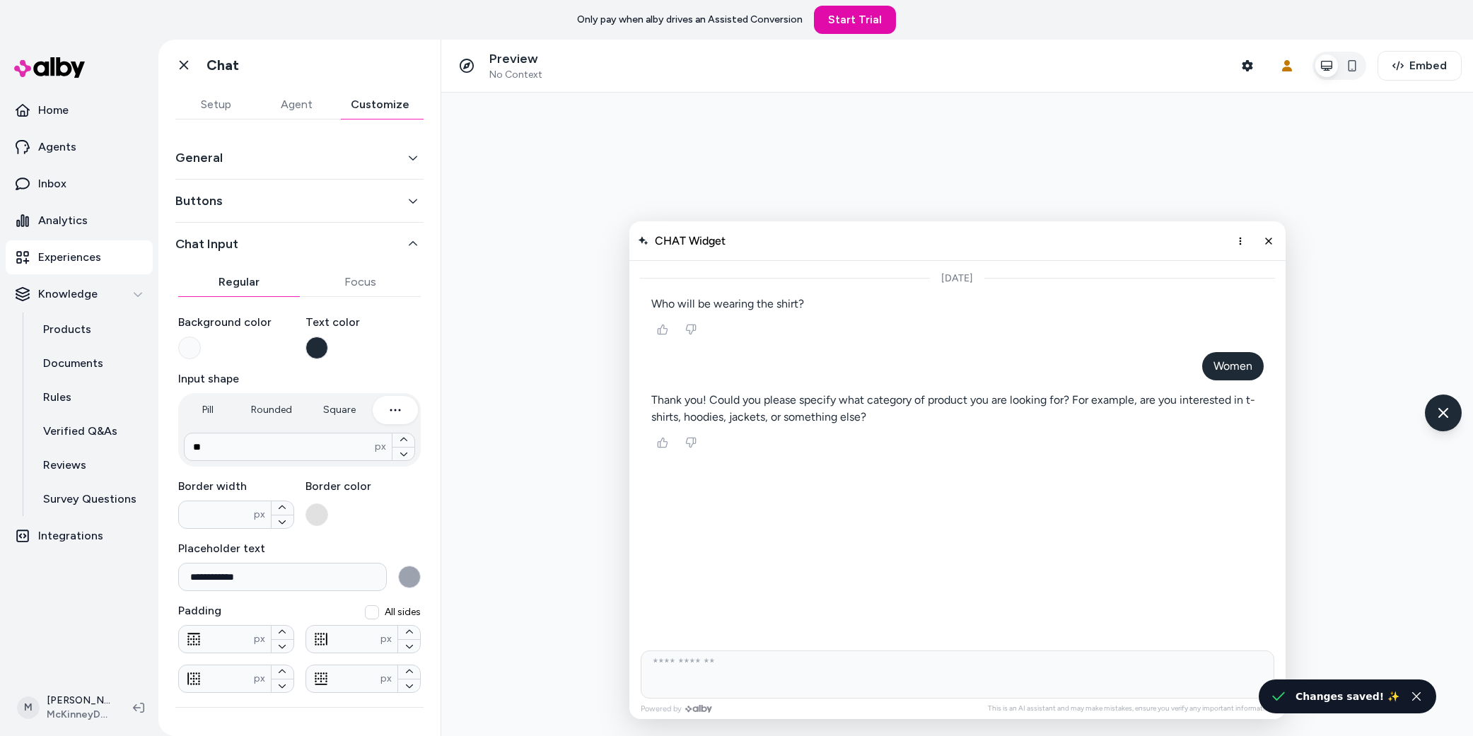
click at [221, 194] on button "Buttons" at bounding box center [299, 201] width 248 height 20
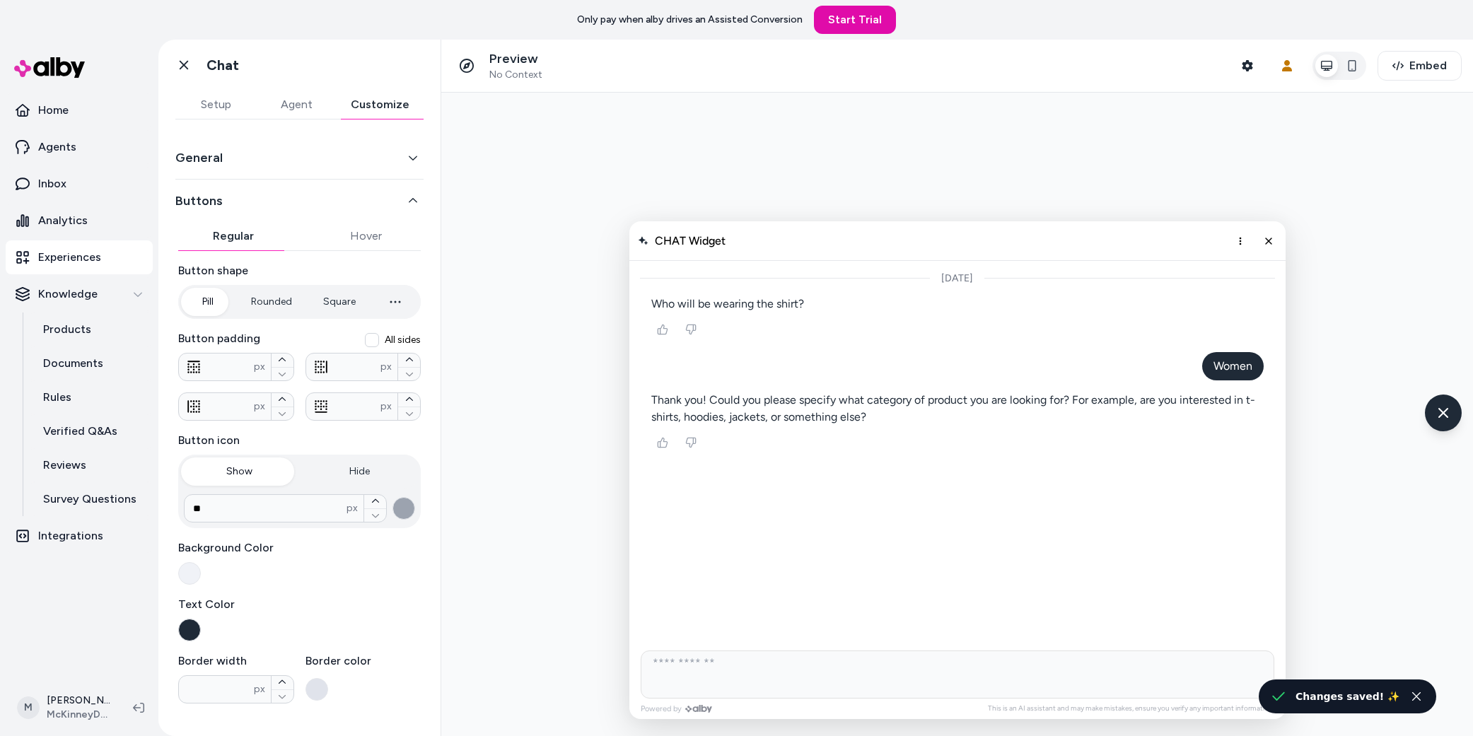
click at [224, 170] on div "General" at bounding box center [299, 158] width 248 height 43
click at [222, 162] on button "General" at bounding box center [299, 158] width 248 height 20
